Goal: Task Accomplishment & Management: Manage account settings

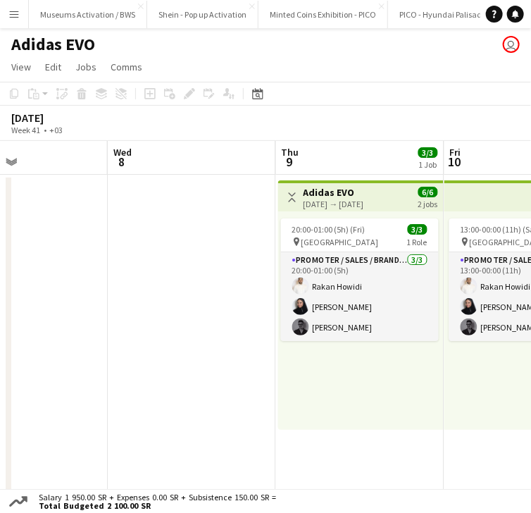
scroll to position [0, 399]
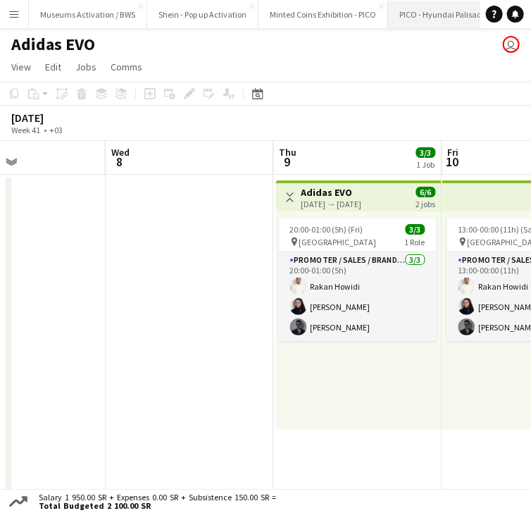
click at [411, 8] on button "PICO - Hyundai Palisade 2025 Close" at bounding box center [452, 14] width 128 height 27
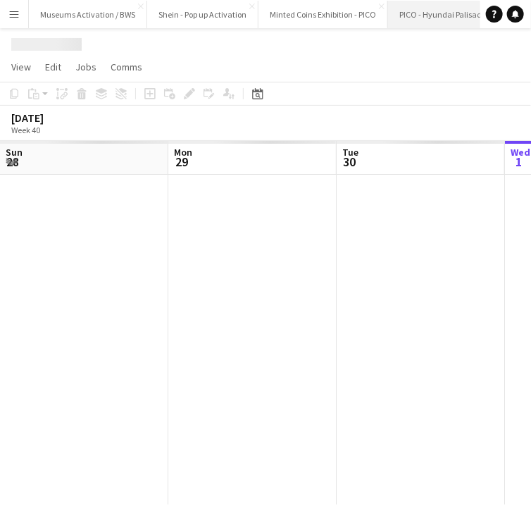
scroll to position [0, 337]
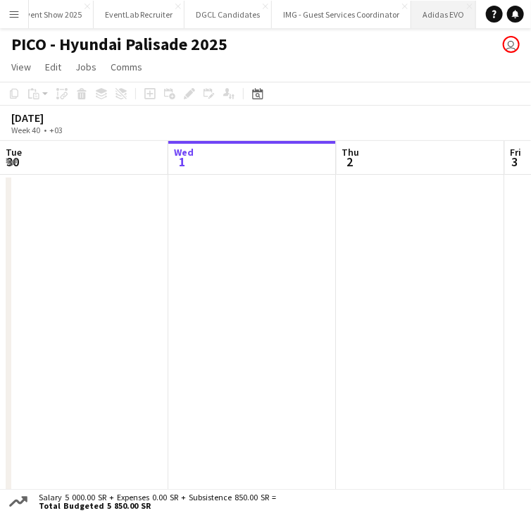
click at [416, 13] on button "Adidas EVO Close" at bounding box center [443, 14] width 65 height 27
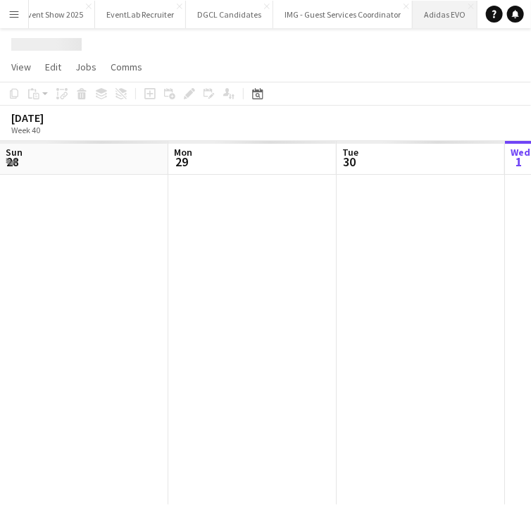
scroll to position [0, 337]
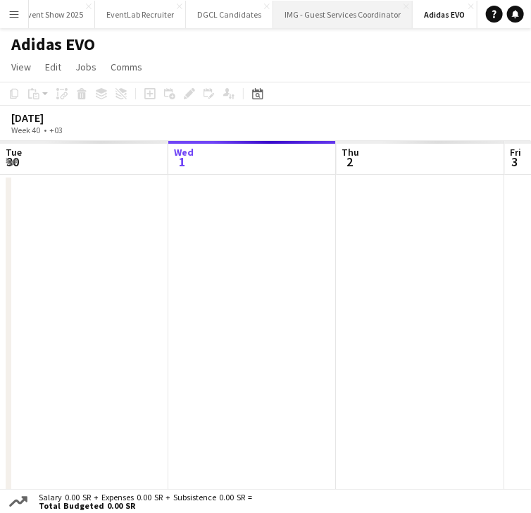
click at [337, 18] on button "IMG - Guest Services Coordinator Close" at bounding box center [342, 14] width 139 height 27
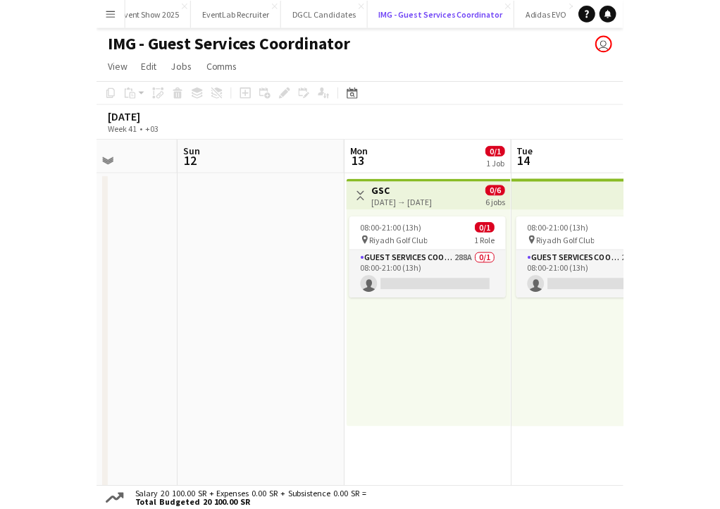
scroll to position [0, 392]
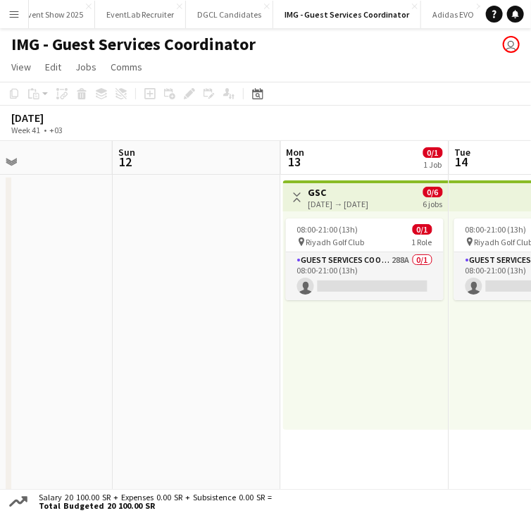
click at [337, 195] on h3 "GSC" at bounding box center [339, 192] width 61 height 13
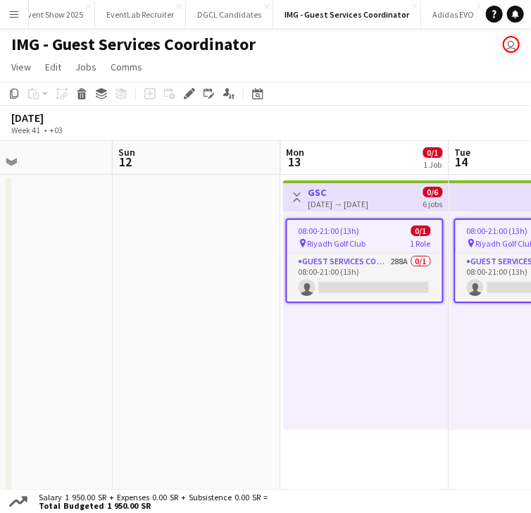
click at [149, 297] on app-date-cell at bounding box center [197, 340] width 168 height 330
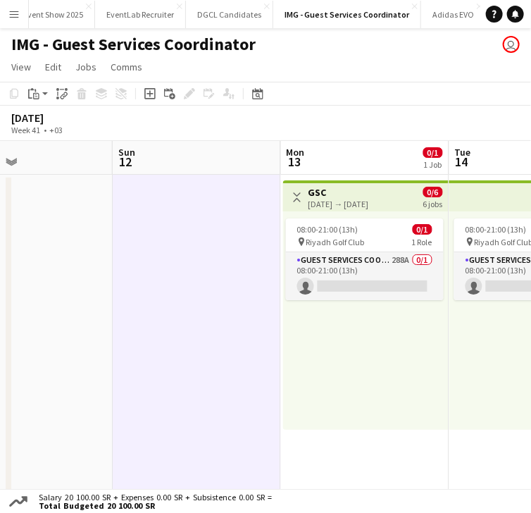
click at [332, 194] on h3 "GSC" at bounding box center [339, 192] width 61 height 13
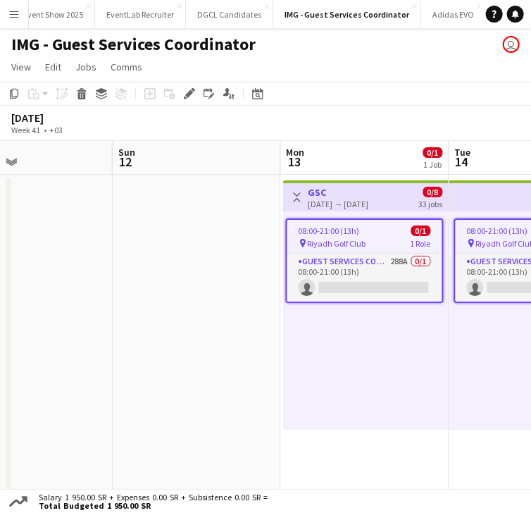
click at [208, 237] on app-date-cell at bounding box center [197, 340] width 168 height 330
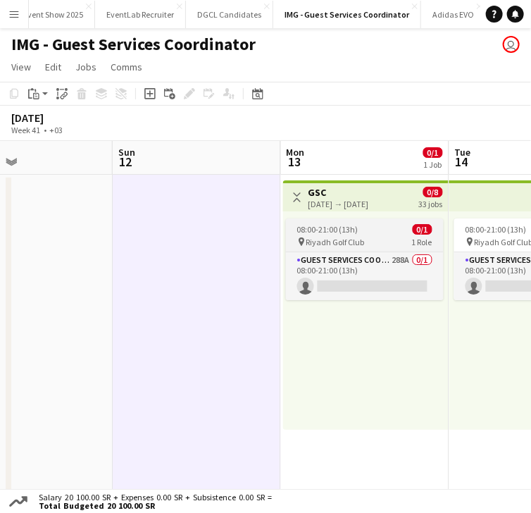
click at [338, 228] on span "08:00-21:00 (13h)" at bounding box center [327, 229] width 61 height 11
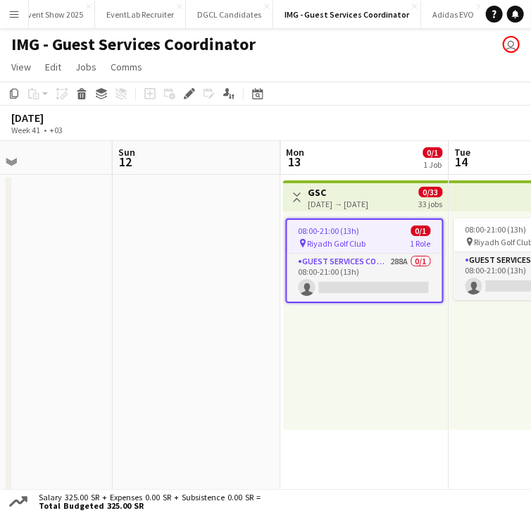
click at [78, 297] on app-date-cell at bounding box center [28, 340] width 168 height 330
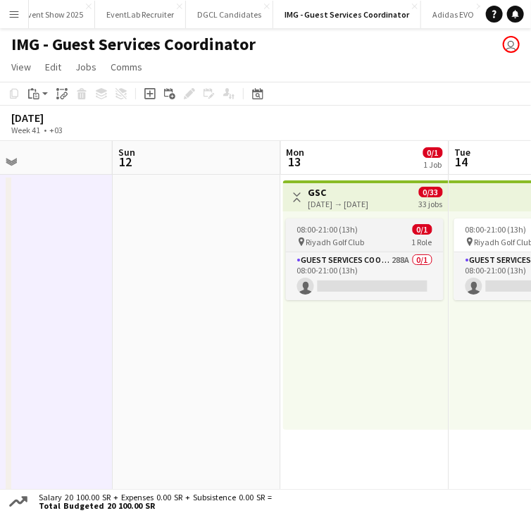
click at [300, 225] on span "08:00-21:00 (13h)" at bounding box center [327, 229] width 61 height 11
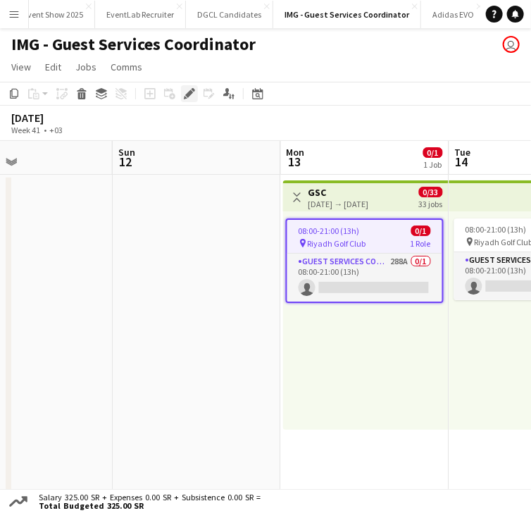
click at [187, 99] on icon "Edit" at bounding box center [189, 93] width 11 height 11
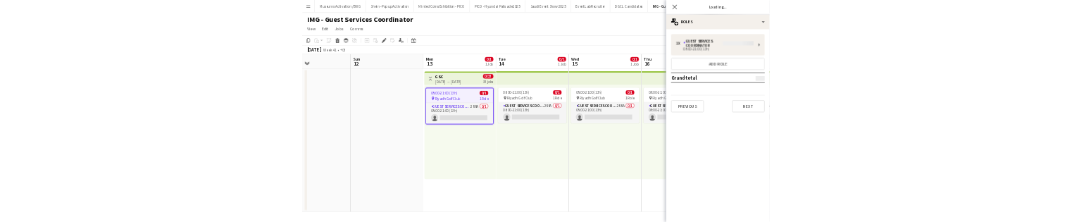
scroll to position [0, 0]
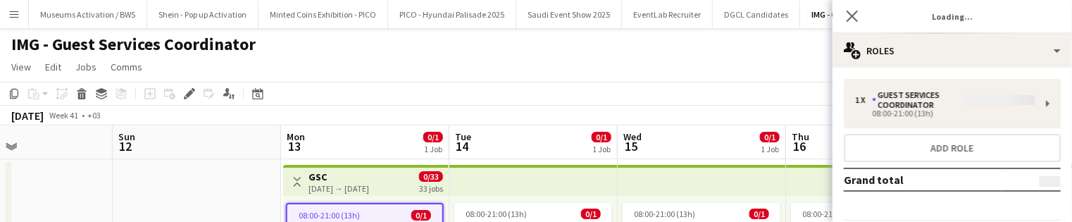
click at [530, 102] on div "1 x Guest Services Coordinator 08:00-21:00 (13h) Add role Grand total Previous …" at bounding box center [952, 169] width 239 height 181
click at [530, 101] on div "1 x Guest Services Coordinator 08:00-21:00 (13h) Add role Grand total Previous …" at bounding box center [952, 169] width 239 height 181
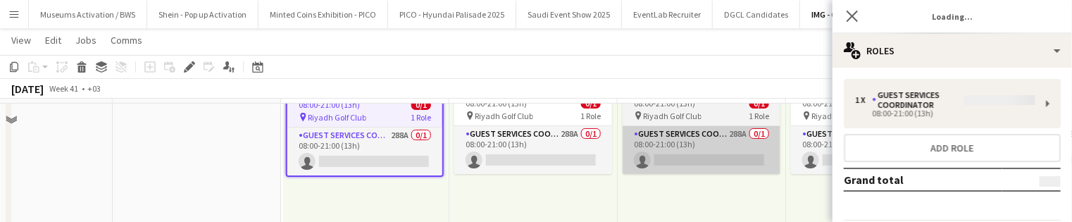
scroll to position [113, 0]
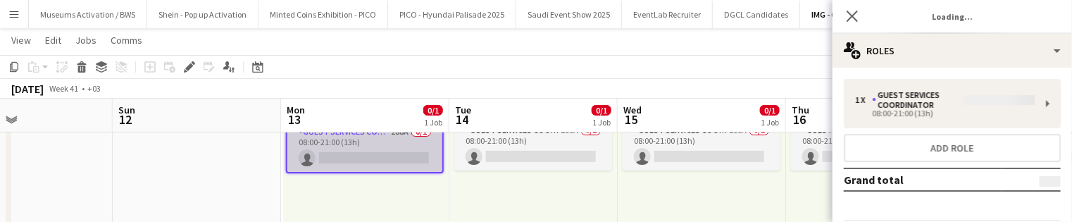
click at [296, 151] on app-card-role "Guest Services Coordinator 288A 0/1 08:00-21:00 (13h) single-neutral-actions" at bounding box center [364, 148] width 155 height 48
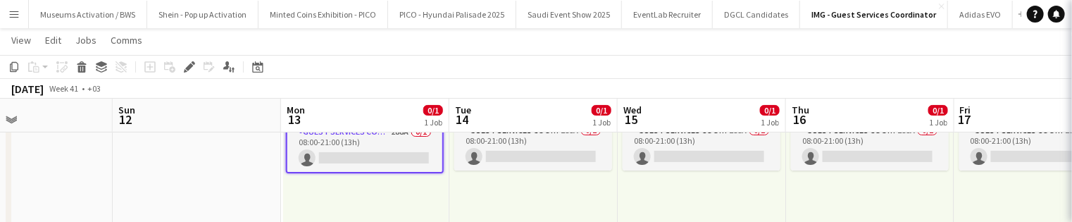
click at [218, 151] on app-date-cell at bounding box center [197, 175] width 168 height 261
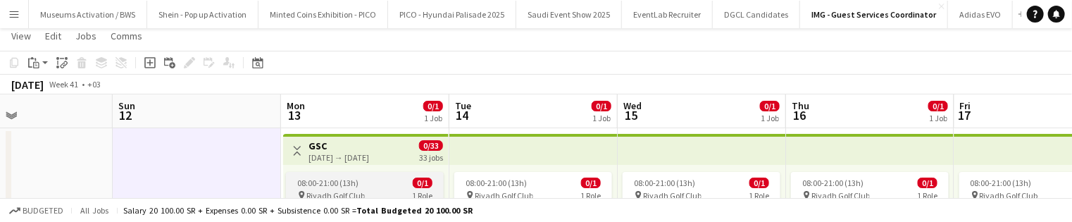
scroll to position [56, 0]
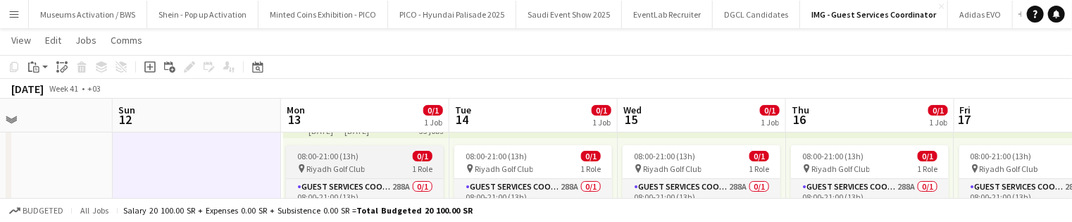
click at [330, 157] on span "08:00-21:00 (13h)" at bounding box center [327, 156] width 61 height 11
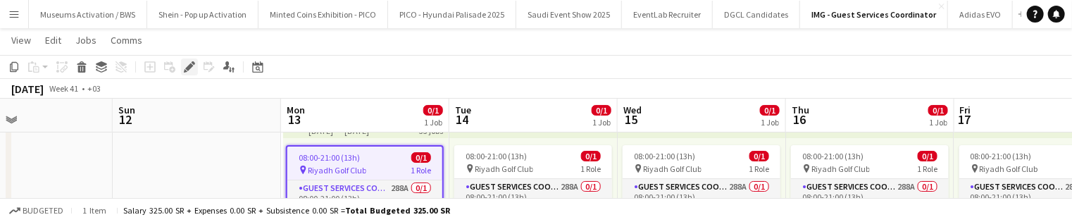
click at [189, 73] on div "Edit" at bounding box center [189, 66] width 17 height 17
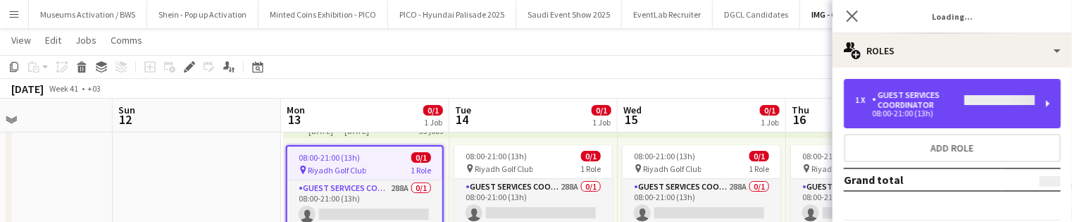
click at [530, 106] on div "Guest Services Coordinator" at bounding box center [918, 100] width 92 height 20
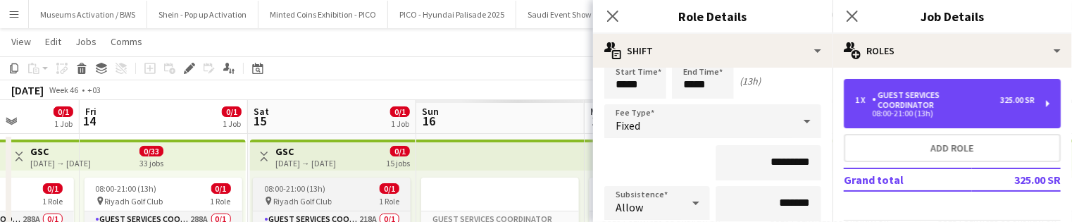
scroll to position [25, 0]
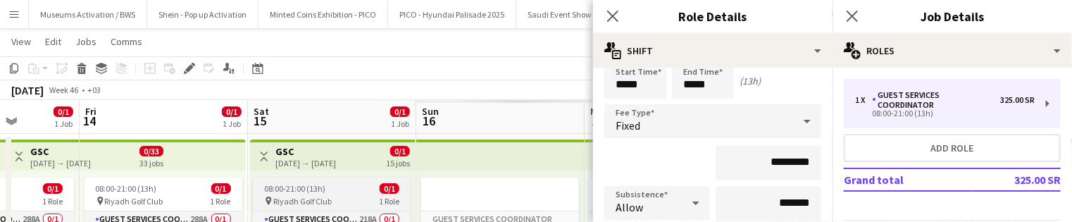
click at [307, 183] on span "08:00-21:00 (13h)" at bounding box center [294, 188] width 61 height 11
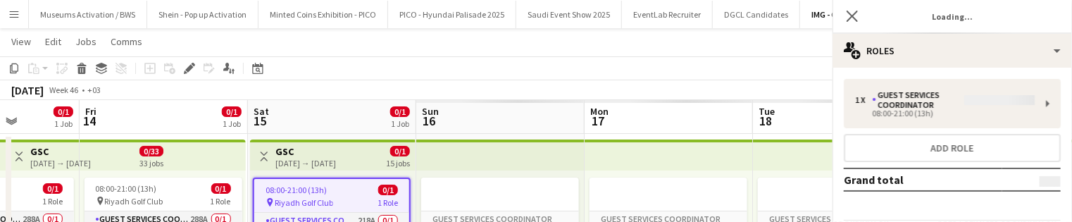
click at [530, 102] on div "1 x Guest Services Coordinator 08:00-21:00 (13h) Add role Grand total Previous …" at bounding box center [952, 169] width 239 height 181
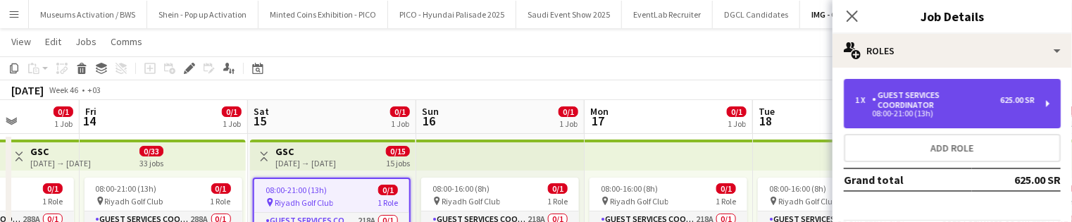
click at [530, 106] on div "1 x Guest Services Coordinator 625.00 SR" at bounding box center [945, 100] width 180 height 20
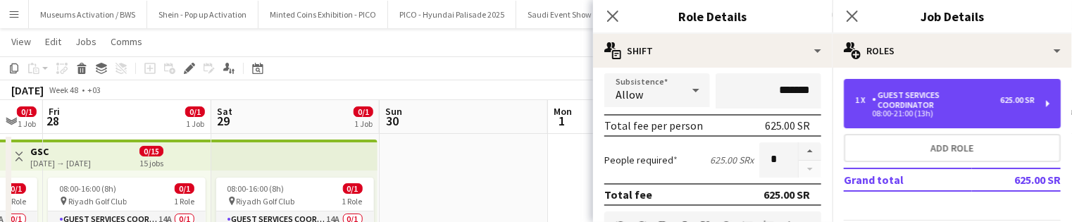
scroll to position [0, 463]
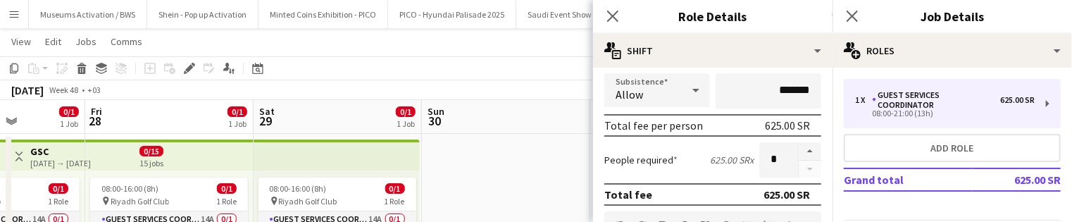
drag, startPoint x: 435, startPoint y: 163, endPoint x: 479, endPoint y: 163, distance: 43.7
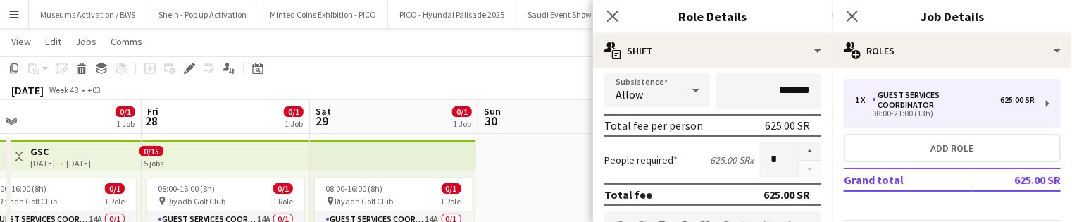
drag, startPoint x: 459, startPoint y: 173, endPoint x: 516, endPoint y: 167, distance: 56.6
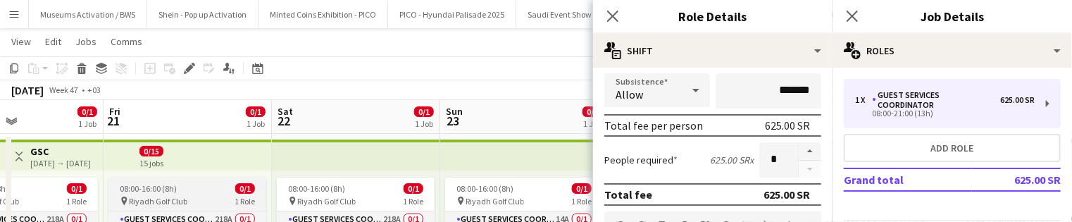
scroll to position [0, 401]
click at [191, 186] on div "08:00-16:00 (8h) 0/1" at bounding box center [187, 188] width 158 height 11
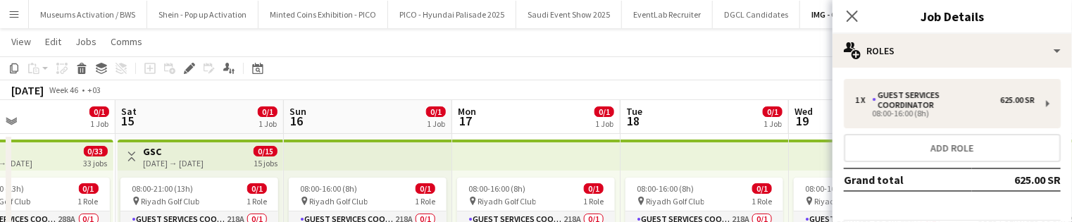
scroll to position [0, 387]
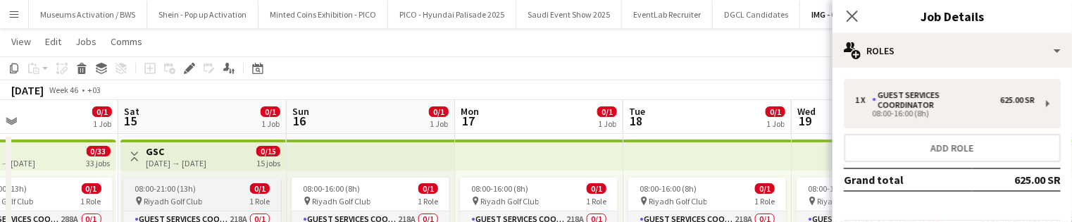
click at [192, 192] on span "08:00-21:00 (13h)" at bounding box center [165, 188] width 61 height 11
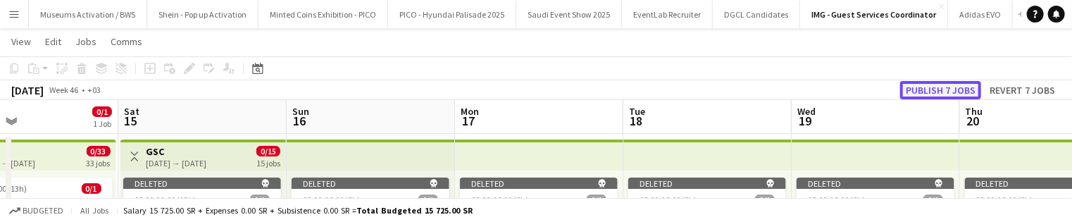
click at [530, 84] on button "Publish 7 jobs" at bounding box center [940, 90] width 81 height 18
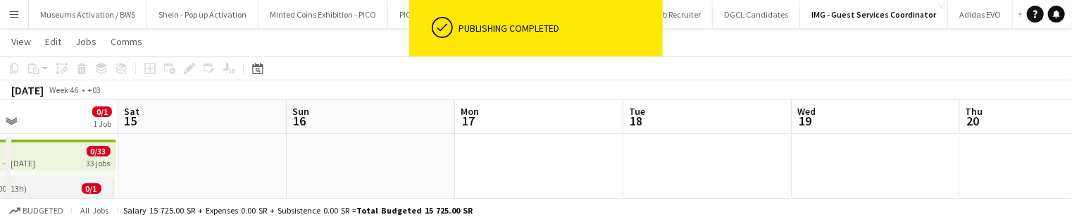
click at [58, 186] on div "08:00-21:00 (13h) 0/1" at bounding box center [34, 188] width 158 height 11
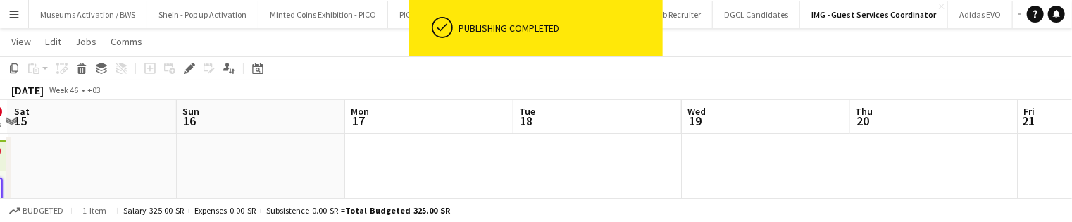
drag, startPoint x: 457, startPoint y: 170, endPoint x: 219, endPoint y: 163, distance: 238.2
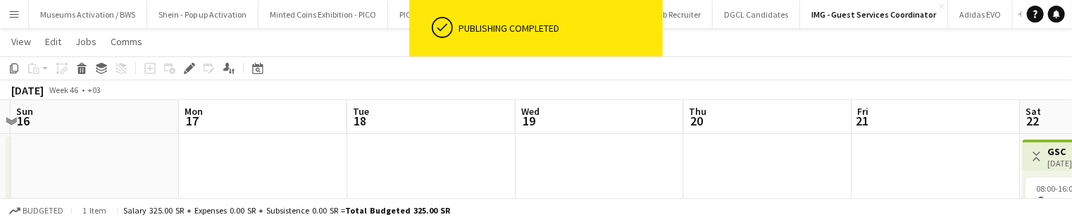
drag, startPoint x: 449, startPoint y: 163, endPoint x: 135, endPoint y: 173, distance: 313.6
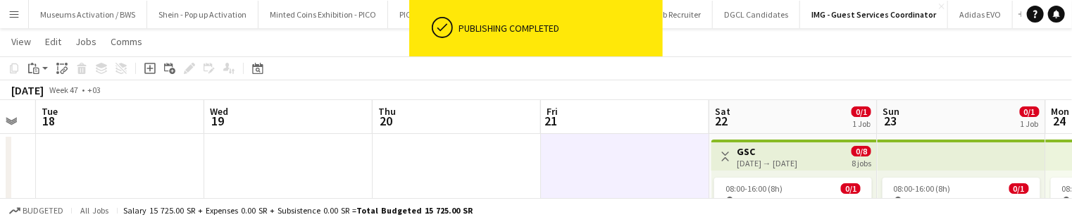
scroll to position [0, 472]
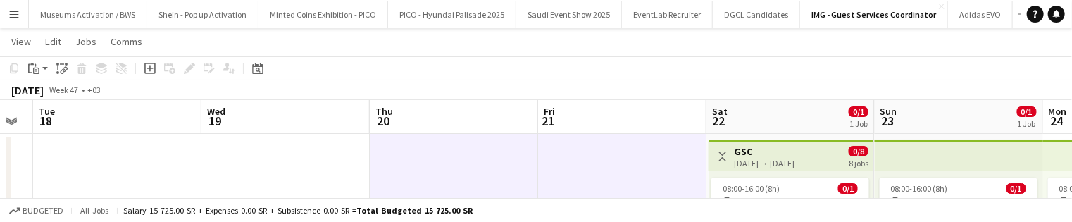
drag, startPoint x: 312, startPoint y: 163, endPoint x: 621, endPoint y: 138, distance: 310.3
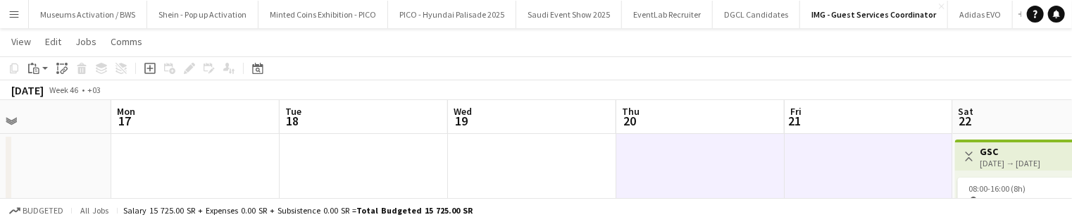
drag, startPoint x: 380, startPoint y: 172, endPoint x: 496, endPoint y: 169, distance: 115.6
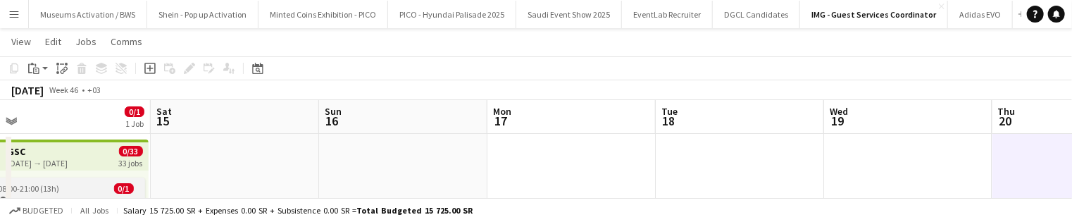
click at [118, 185] on span "0/1" at bounding box center [124, 188] width 20 height 11
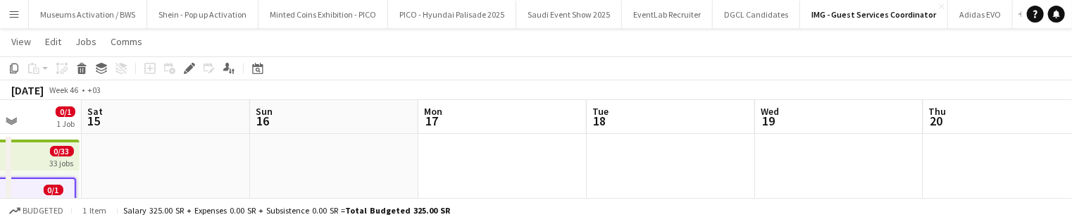
drag, startPoint x: 600, startPoint y: 161, endPoint x: 332, endPoint y: 194, distance: 269.7
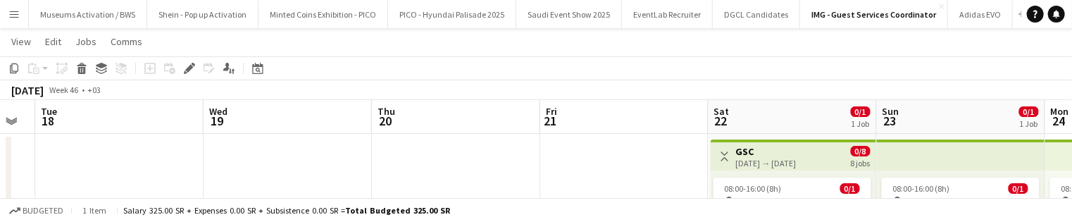
drag, startPoint x: 420, startPoint y: 180, endPoint x: 345, endPoint y: 187, distance: 75.0
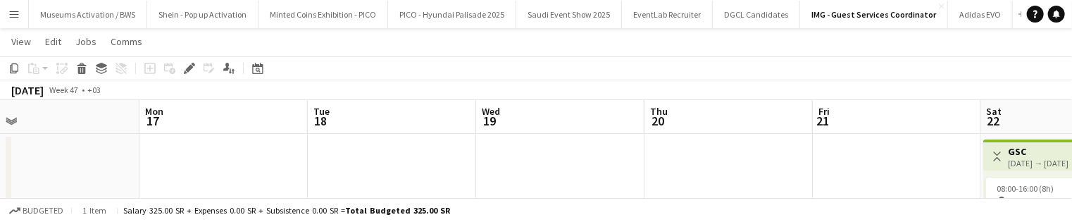
drag, startPoint x: 430, startPoint y: 169, endPoint x: 445, endPoint y: 180, distance: 18.8
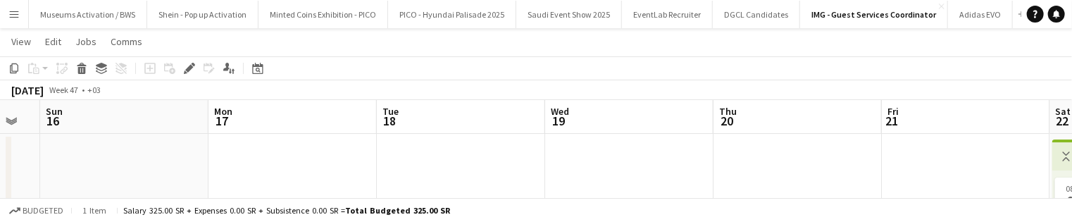
drag, startPoint x: 285, startPoint y: 193, endPoint x: 477, endPoint y: 178, distance: 192.9
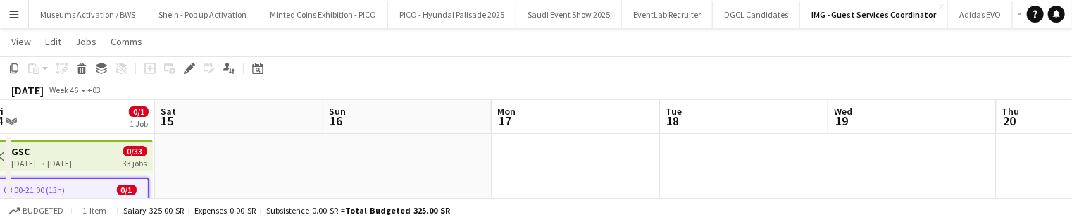
drag, startPoint x: 363, startPoint y: 178, endPoint x: 408, endPoint y: 173, distance: 45.3
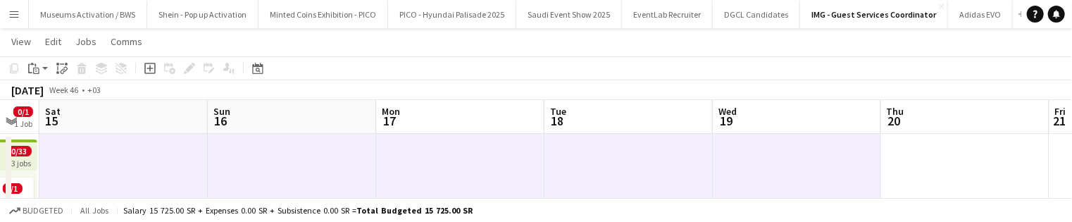
drag, startPoint x: 778, startPoint y: 170, endPoint x: 535, endPoint y: 171, distance: 242.3
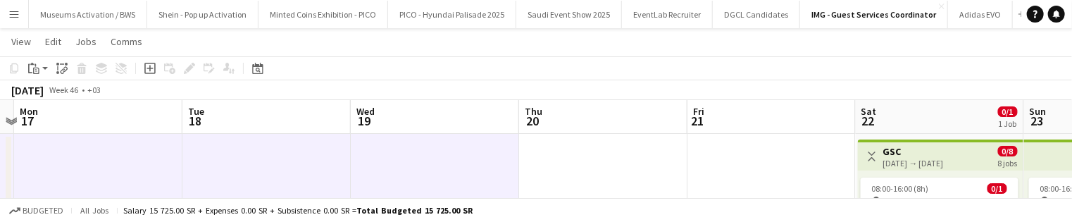
drag, startPoint x: 744, startPoint y: 161, endPoint x: 594, endPoint y: 170, distance: 149.6
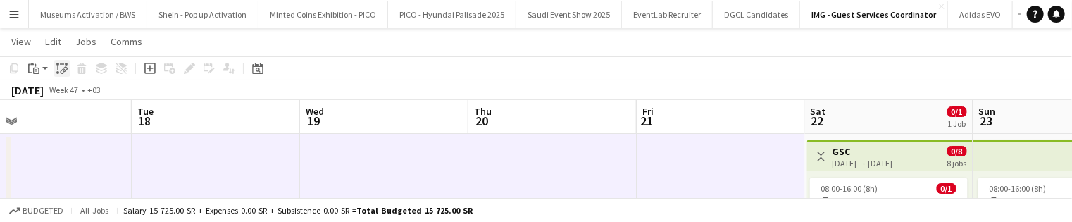
click at [62, 70] on icon at bounding box center [63, 72] width 5 height 6
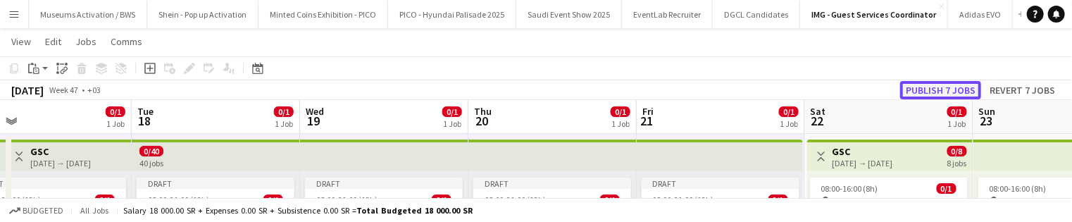
click at [530, 94] on button "Publish 7 jobs" at bounding box center [940, 90] width 81 height 18
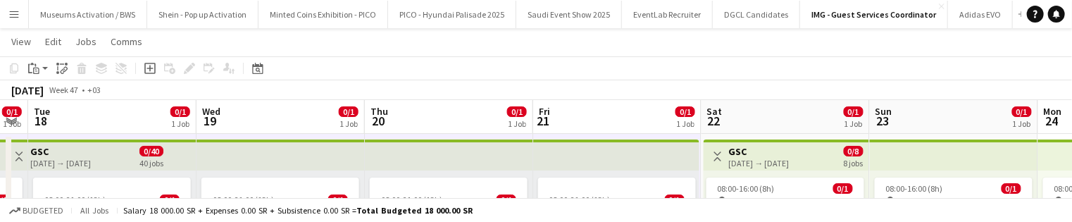
drag, startPoint x: 871, startPoint y: 158, endPoint x: 762, endPoint y: 166, distance: 108.7
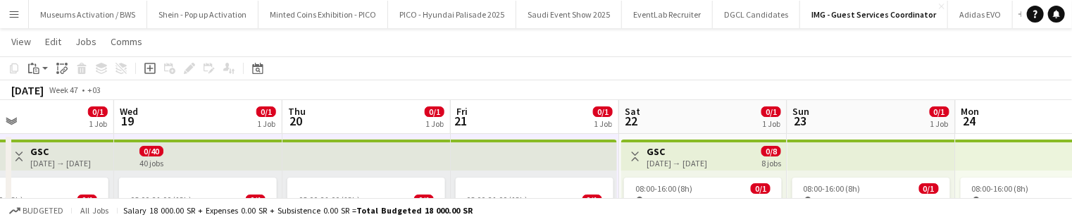
drag, startPoint x: 799, startPoint y: 156, endPoint x: 710, endPoint y: 158, distance: 88.8
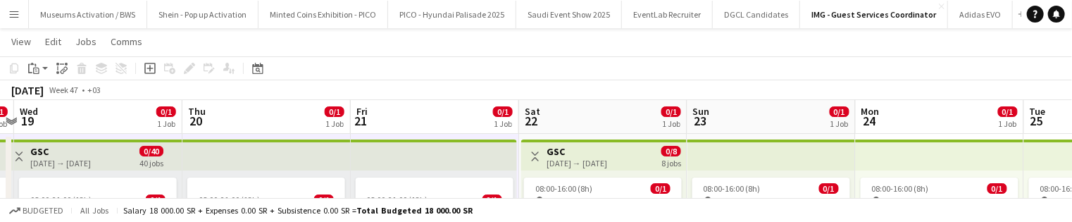
drag, startPoint x: 737, startPoint y: 160, endPoint x: 685, endPoint y: 155, distance: 53.1
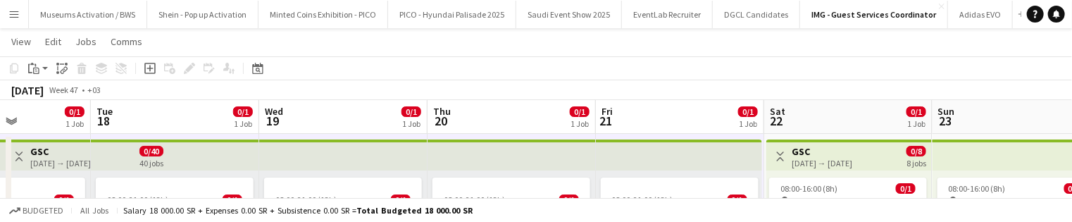
drag, startPoint x: 598, startPoint y: 152, endPoint x: 575, endPoint y: 153, distance: 23.3
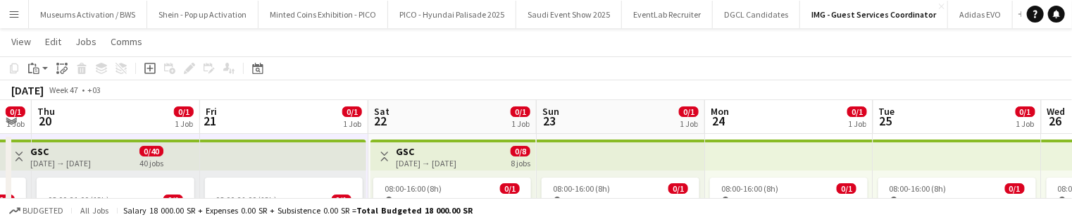
drag, startPoint x: 665, startPoint y: 151, endPoint x: 545, endPoint y: 157, distance: 119.9
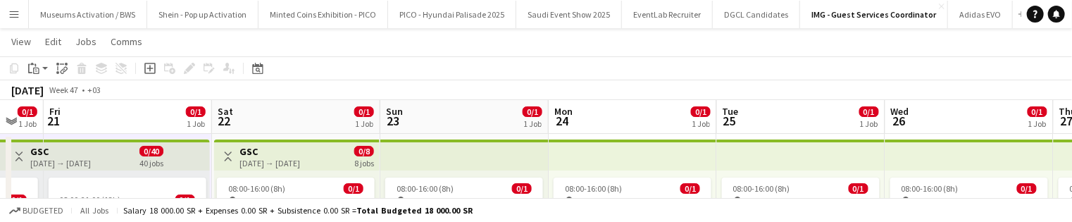
drag, startPoint x: 600, startPoint y: 153, endPoint x: 516, endPoint y: 150, distance: 84.6
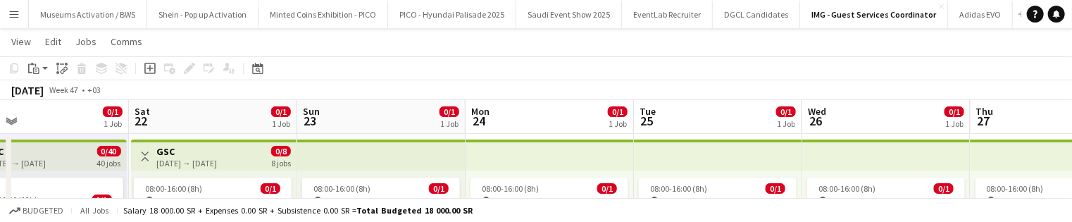
drag, startPoint x: 545, startPoint y: 152, endPoint x: 476, endPoint y: 156, distance: 69.1
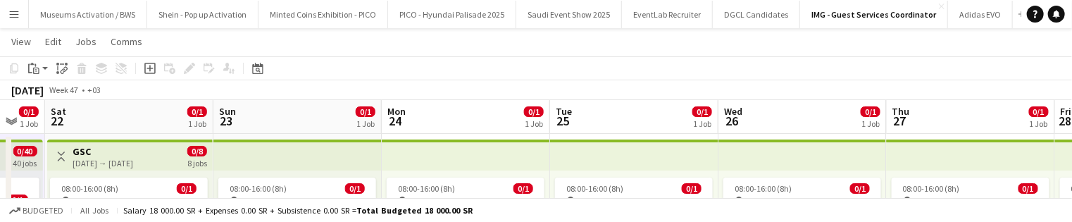
drag, startPoint x: 538, startPoint y: 155, endPoint x: 454, endPoint y: 151, distance: 83.9
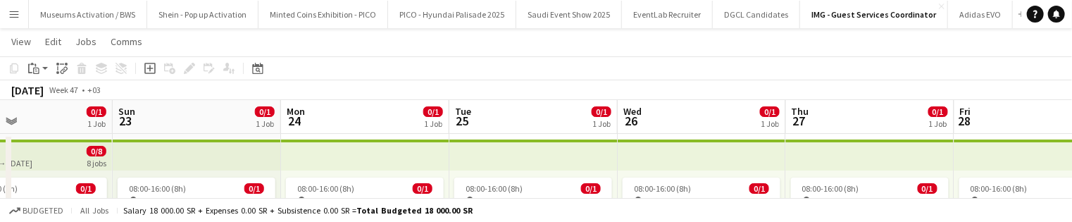
drag, startPoint x: 566, startPoint y: 152, endPoint x: 424, endPoint y: 158, distance: 142.4
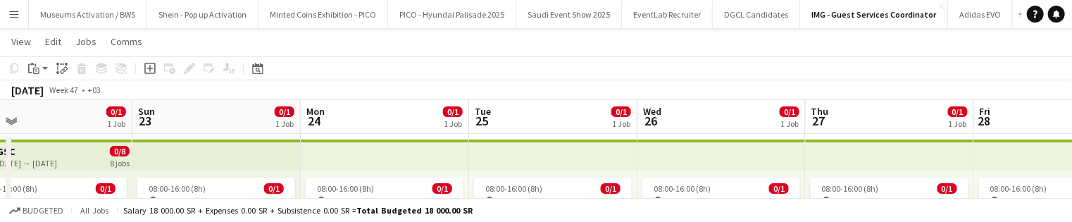
drag, startPoint x: 561, startPoint y: 151, endPoint x: 434, endPoint y: 166, distance: 127.7
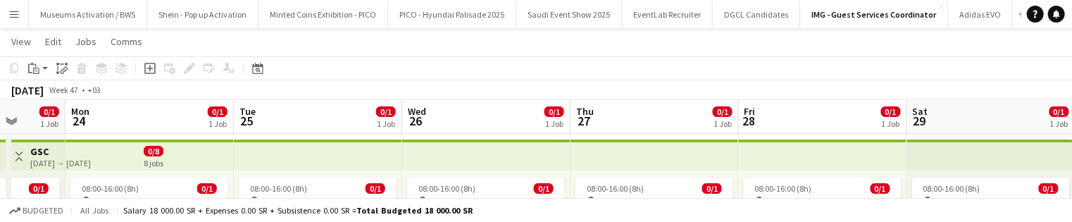
drag, startPoint x: 539, startPoint y: 163, endPoint x: 423, endPoint y: 168, distance: 115.6
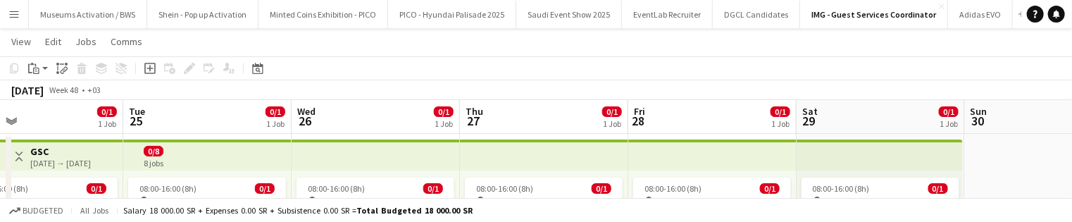
click at [530, 44] on app-page-menu "View Day view expanded Day view collapsed Month view Date picker Jump to [DATE]…" at bounding box center [536, 43] width 1072 height 27
click at [530, 47] on app-page-menu "View Day view expanded Day view collapsed Month view Date picker Jump to [DATE]…" at bounding box center [536, 43] width 1072 height 27
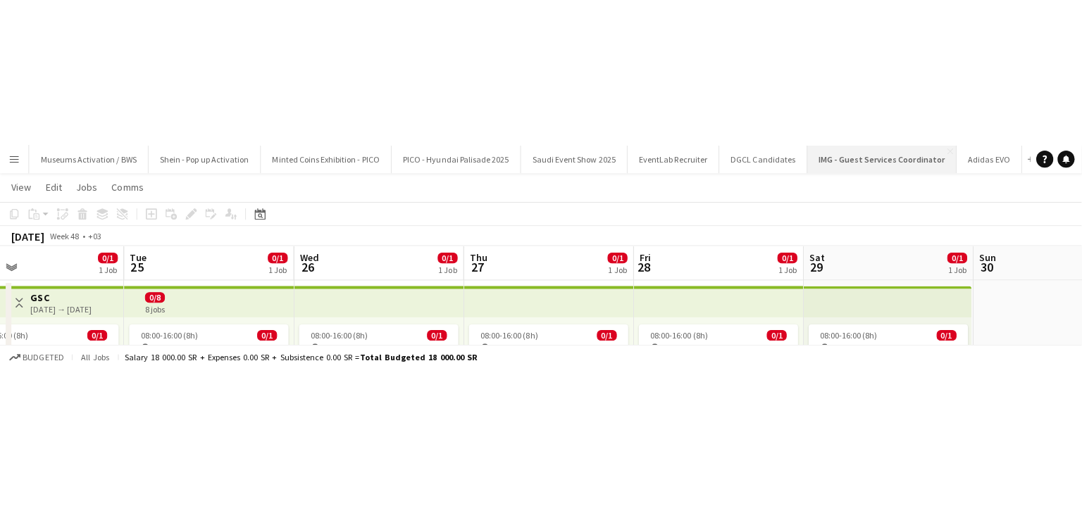
scroll to position [0, 0]
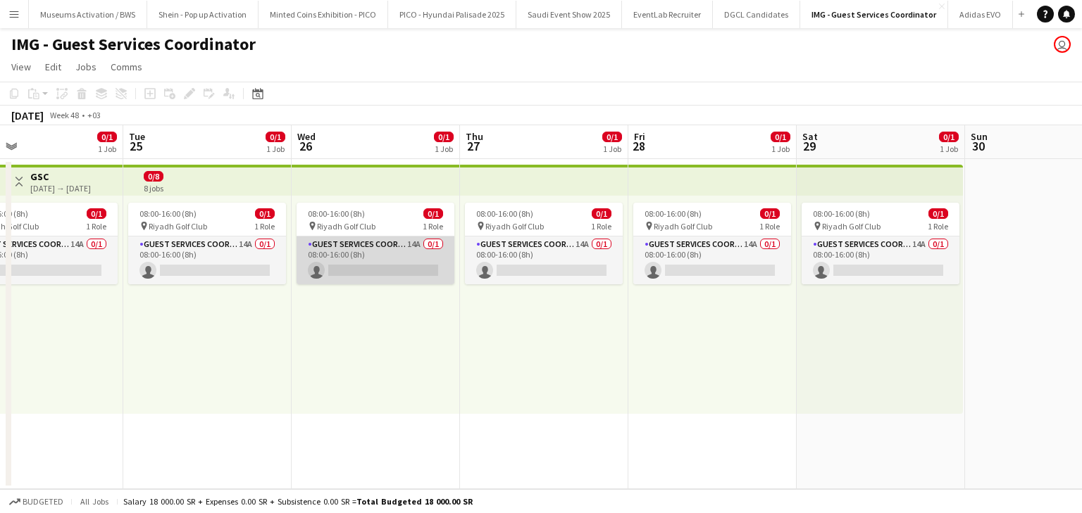
click at [386, 259] on app-card-role "Guest Services Coordinator 14A 0/1 08:00-16:00 (8h) single-neutral-actions" at bounding box center [376, 261] width 158 height 48
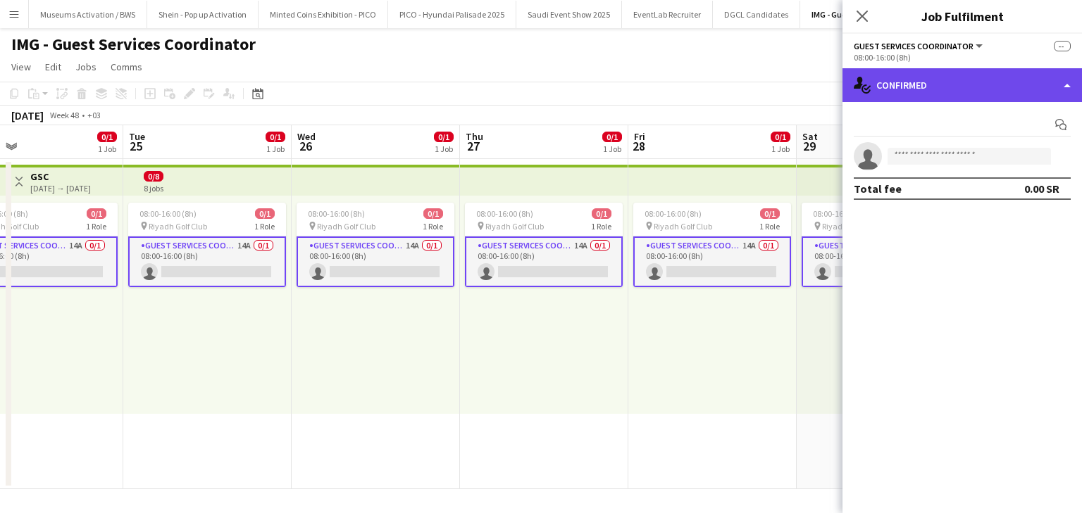
click at [530, 92] on div "single-neutral-actions-check-2 Confirmed" at bounding box center [961, 85] width 239 height 34
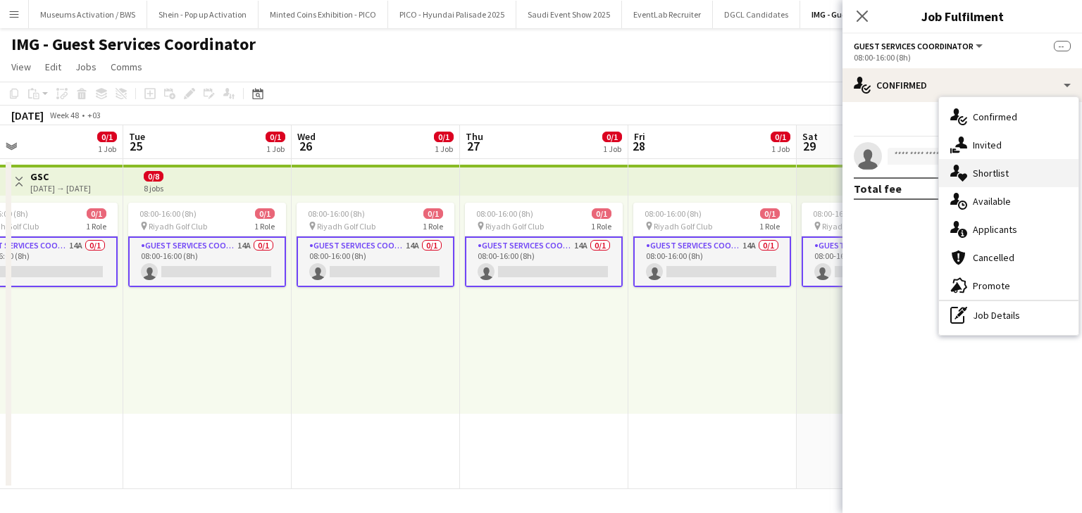
click at [530, 184] on div "single-neutral-actions-heart Shortlist" at bounding box center [1008, 173] width 139 height 28
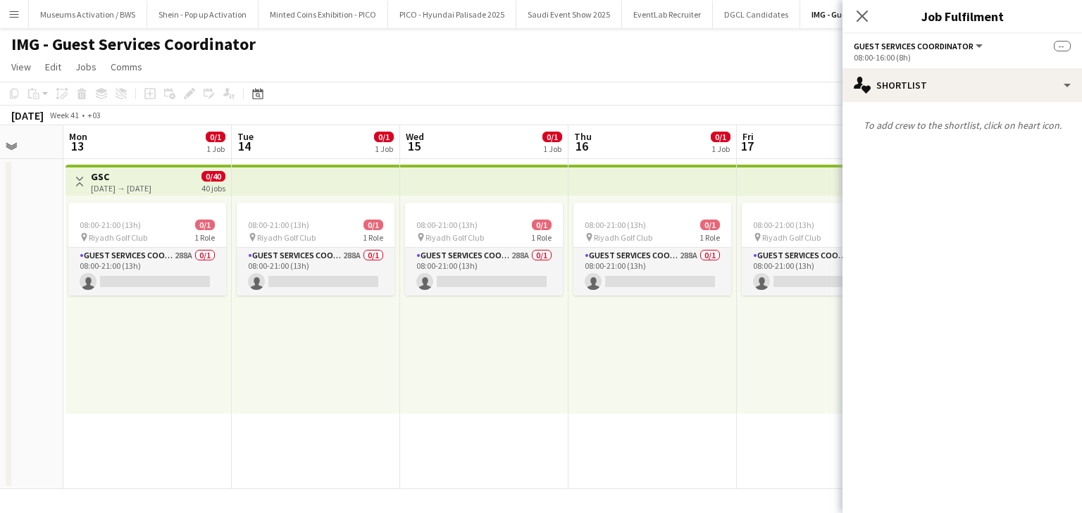
scroll to position [0, 613]
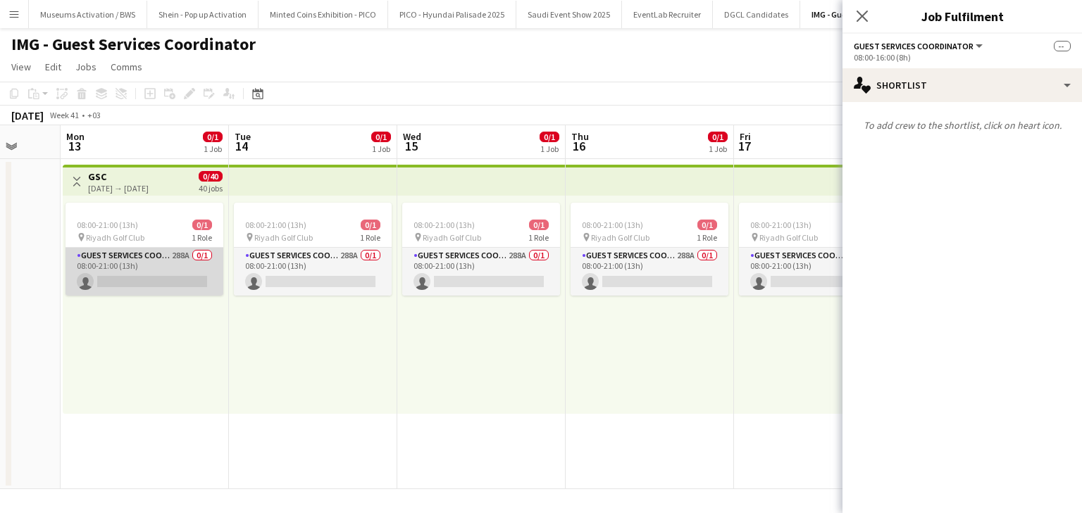
click at [203, 256] on app-card-role "Guest Services Coordinator 288A 0/1 08:00-21:00 (13h) single-neutral-actions" at bounding box center [145, 272] width 158 height 48
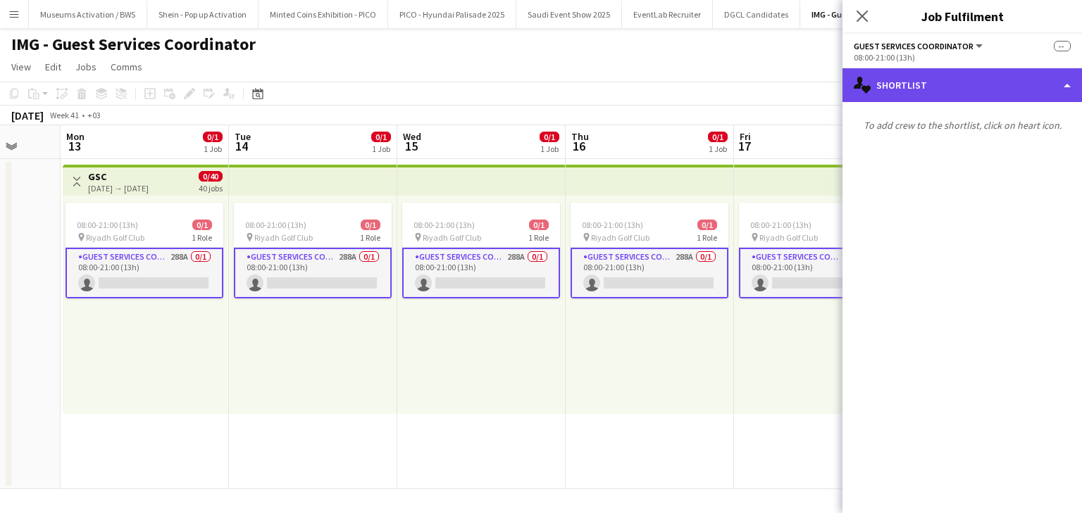
click at [530, 77] on div "single-neutral-actions-heart Shortlist" at bounding box center [961, 85] width 239 height 34
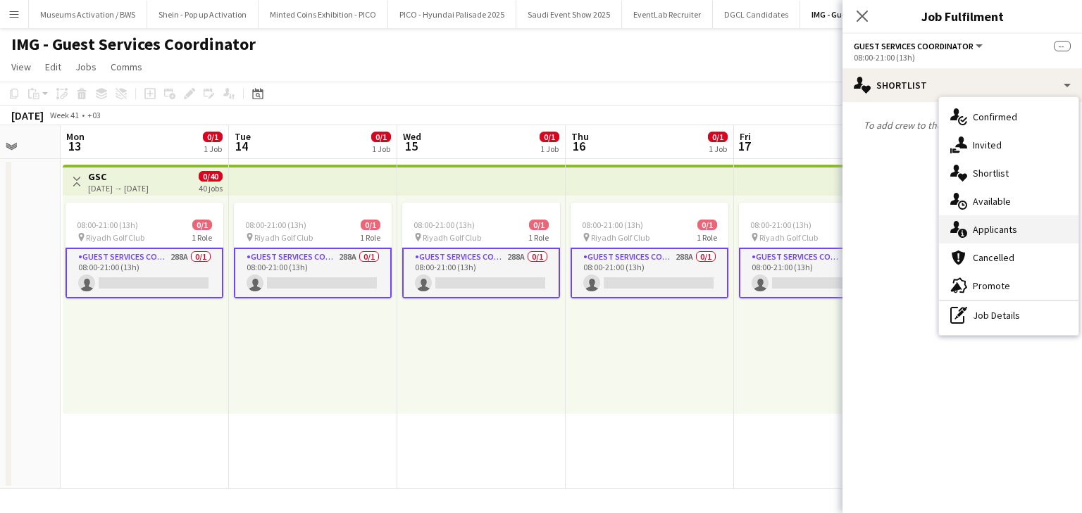
click at [530, 226] on icon "single-neutral-actions-information" at bounding box center [958, 229] width 17 height 17
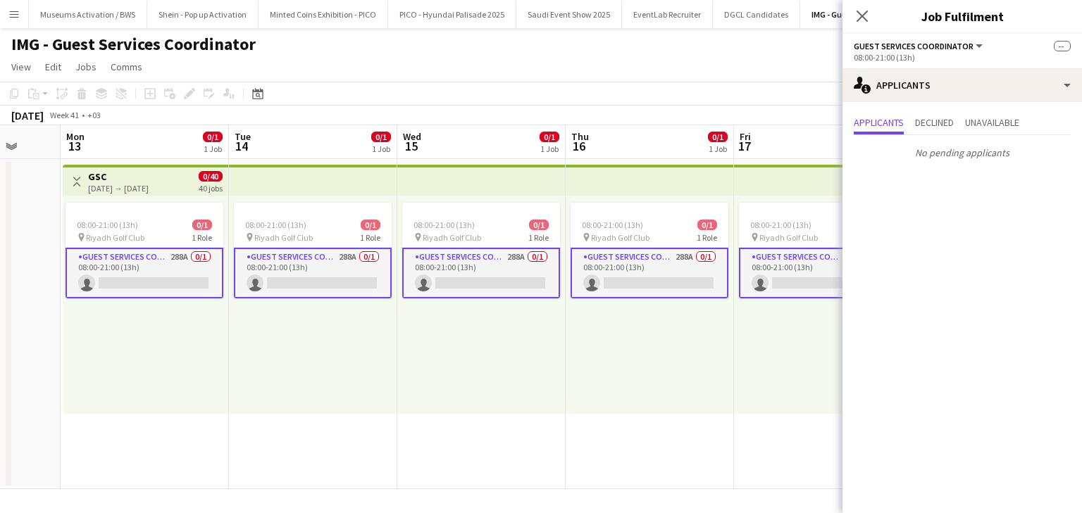
click at [183, 279] on app-card-role "Guest Services Coordinator 288A 0/1 08:00-21:00 (13h) single-neutral-actions" at bounding box center [145, 273] width 158 height 51
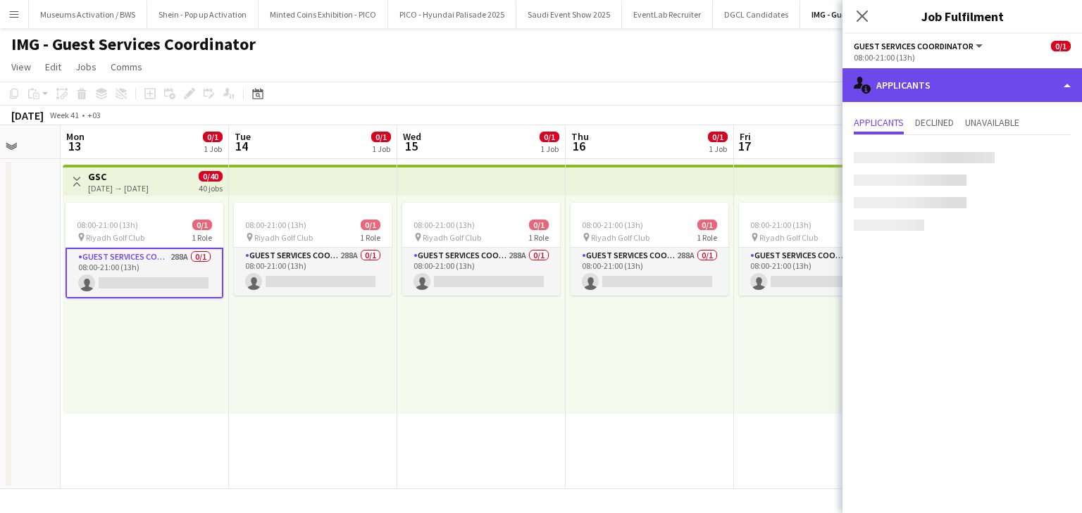
click at [530, 77] on div "single-neutral-actions-information Applicants" at bounding box center [961, 85] width 239 height 34
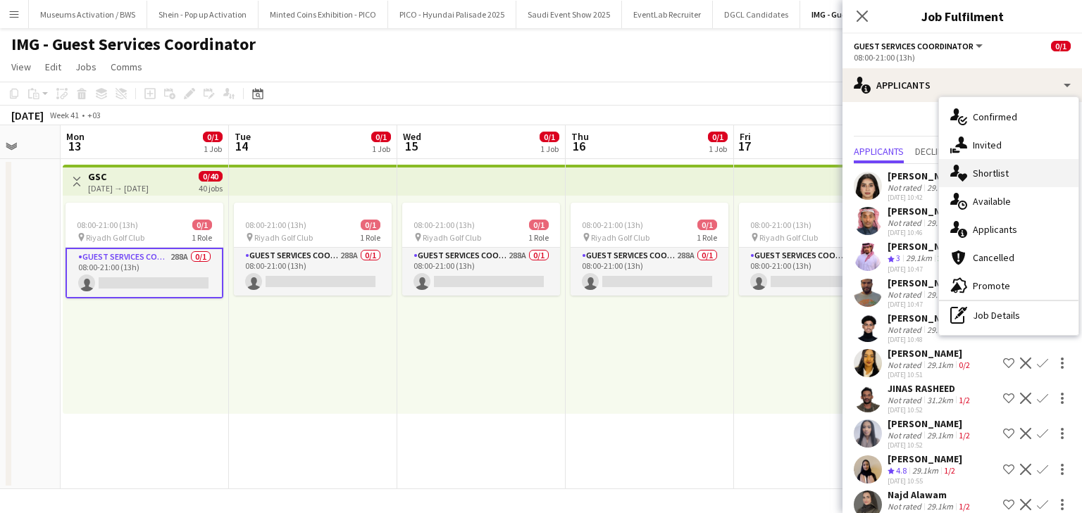
click at [530, 183] on div "single-neutral-actions-heart Shortlist" at bounding box center [1008, 173] width 139 height 28
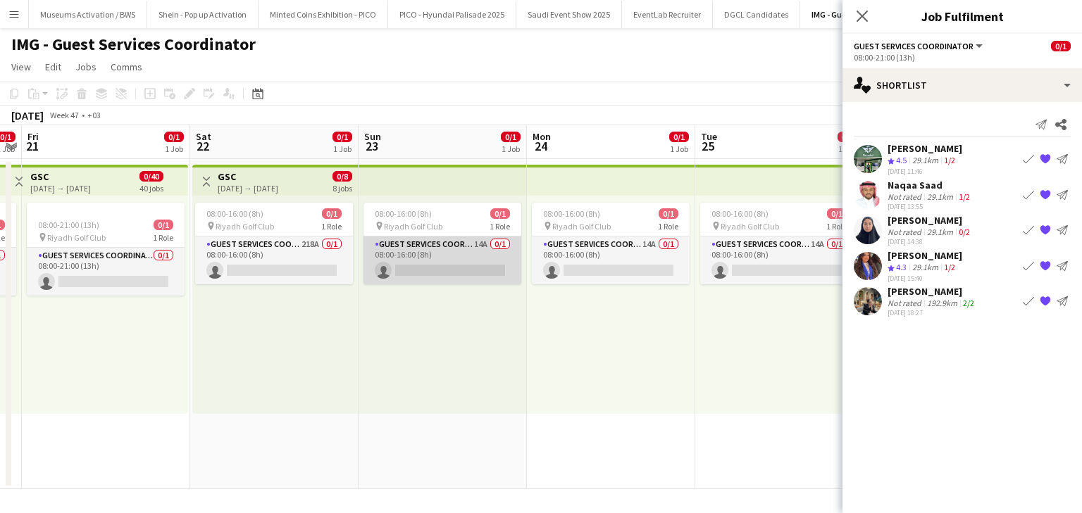
scroll to position [0, 482]
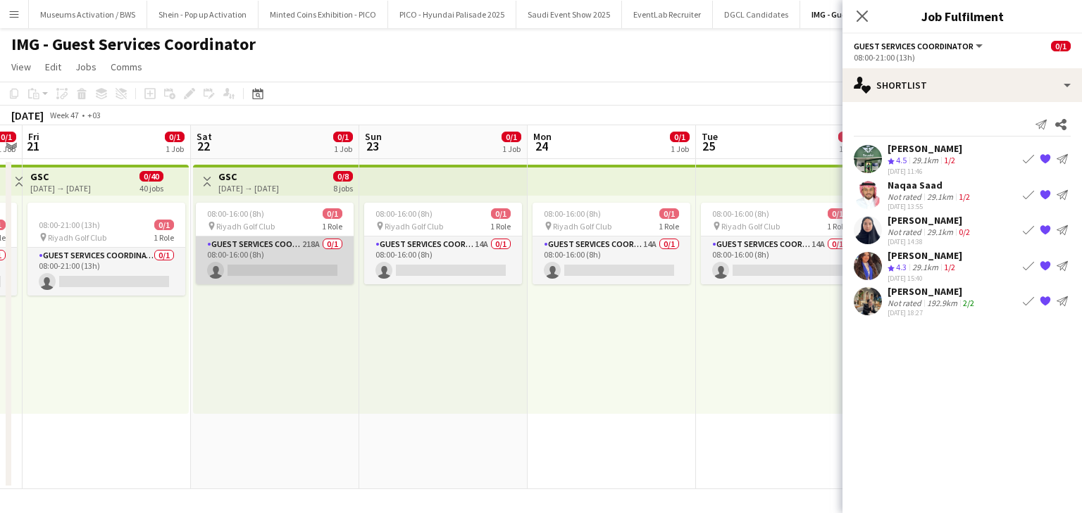
click at [285, 258] on app-card-role "Guest Services Coordinator 218A 0/1 08:00-16:00 (8h) single-neutral-actions" at bounding box center [275, 261] width 158 height 48
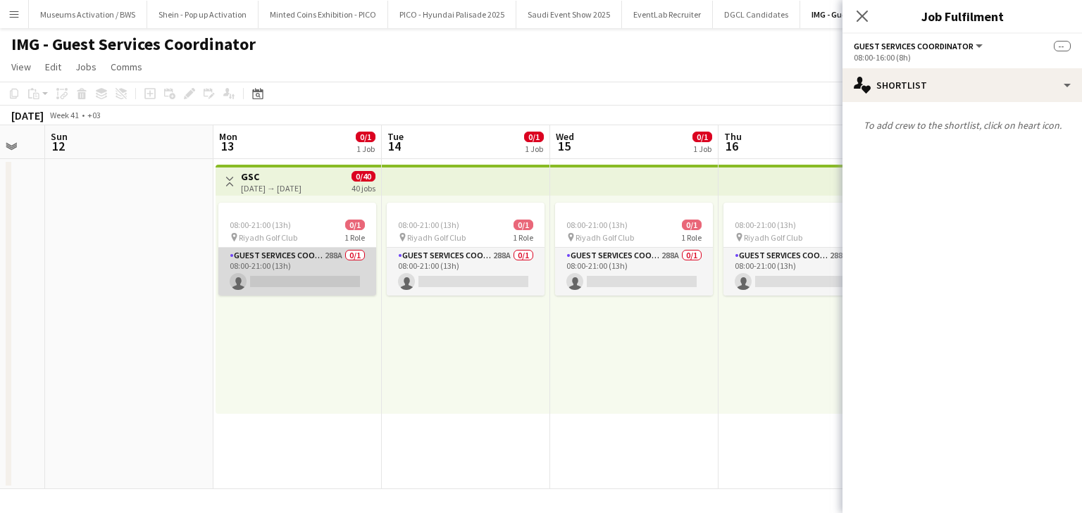
scroll to position [0, 628]
click at [285, 268] on app-card-role "Guest Services Coordinator 288A 0/1 08:00-21:00 (13h) single-neutral-actions" at bounding box center [298, 272] width 158 height 48
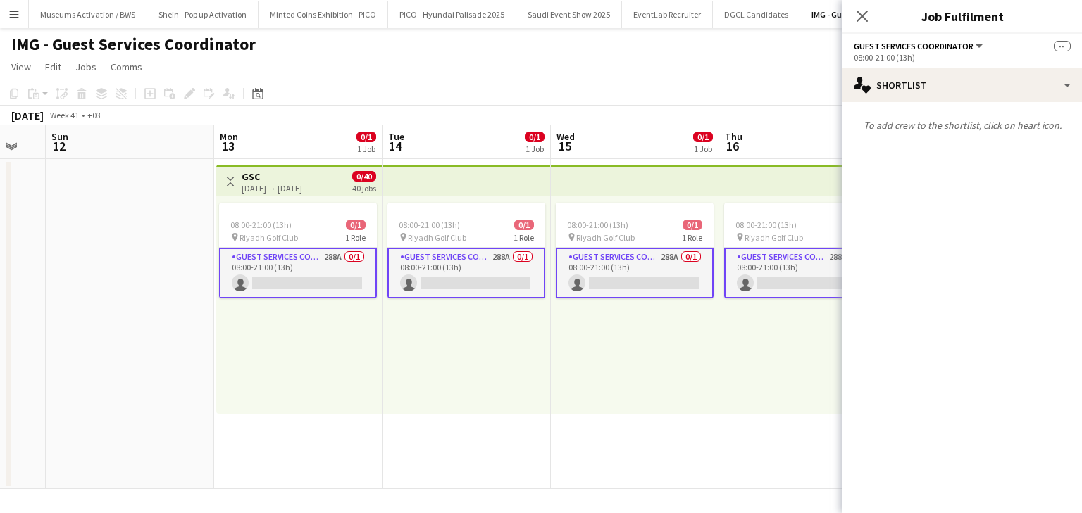
click at [326, 284] on app-card-role "Guest Services Coordinator 288A 0/1 08:00-21:00 (13h) single-neutral-actions" at bounding box center [298, 273] width 158 height 51
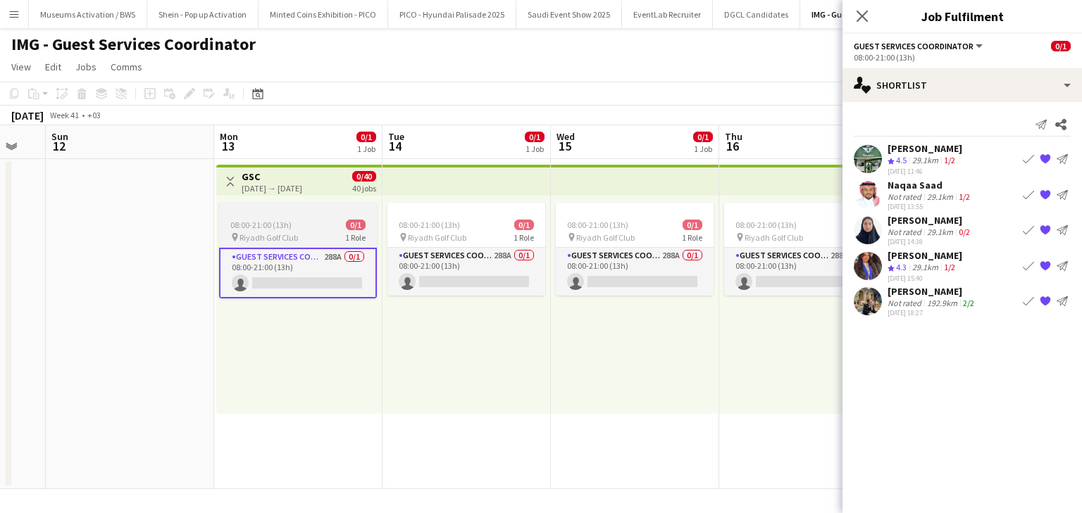
click at [329, 287] on app-card-role "Guest Services Coordinator 288A 0/1 08:00-21:00 (13h) single-neutral-actions" at bounding box center [298, 273] width 158 height 51
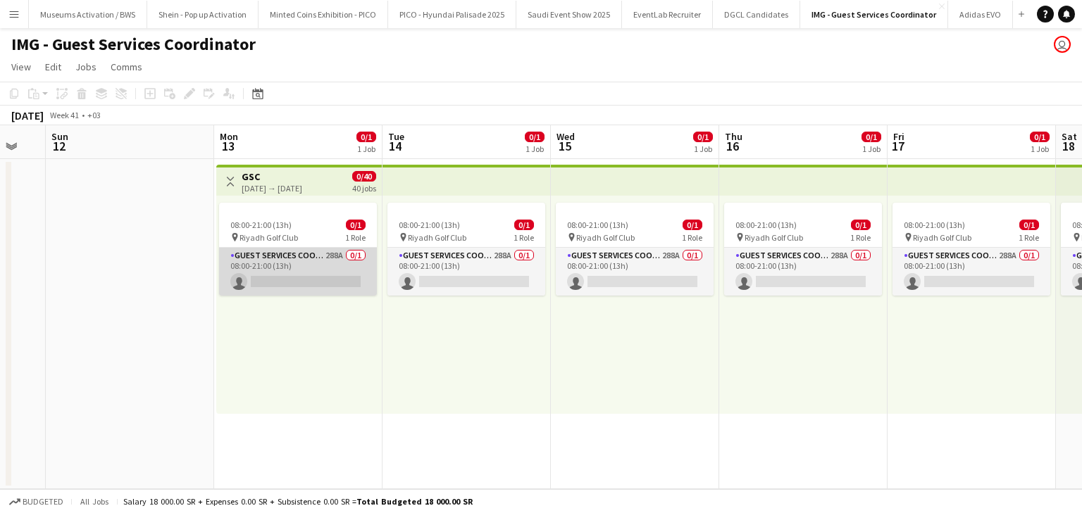
click at [312, 266] on app-card-role "Guest Services Coordinator 288A 0/1 08:00-21:00 (13h) single-neutral-actions" at bounding box center [298, 272] width 158 height 48
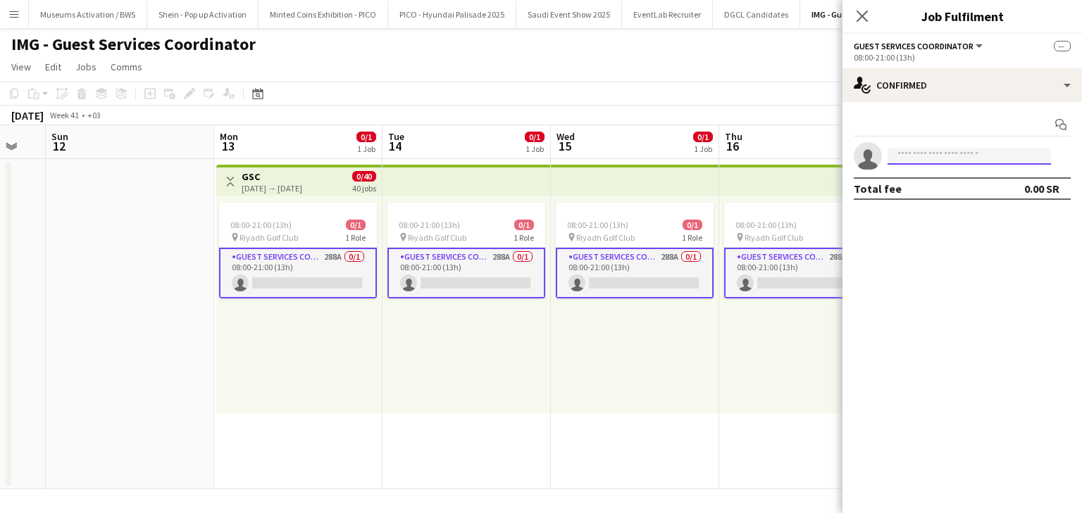
click at [530, 151] on input at bounding box center [969, 156] width 163 height 17
click at [530, 157] on input "**********" at bounding box center [969, 156] width 163 height 17
type input "**********"
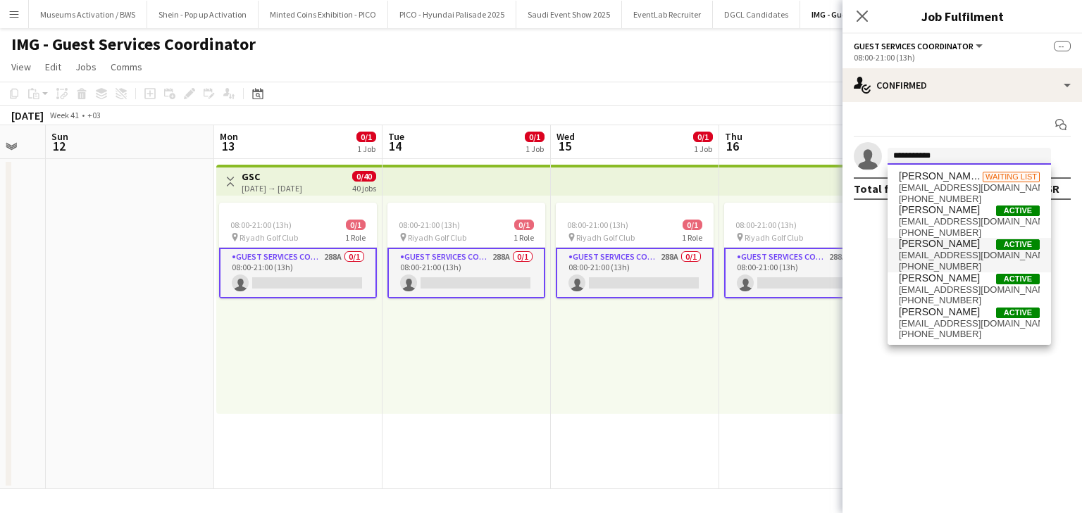
scroll to position [0, 0]
click at [530, 161] on input "**********" at bounding box center [969, 156] width 163 height 17
click at [530, 161] on input at bounding box center [969, 156] width 163 height 17
paste input "**********"
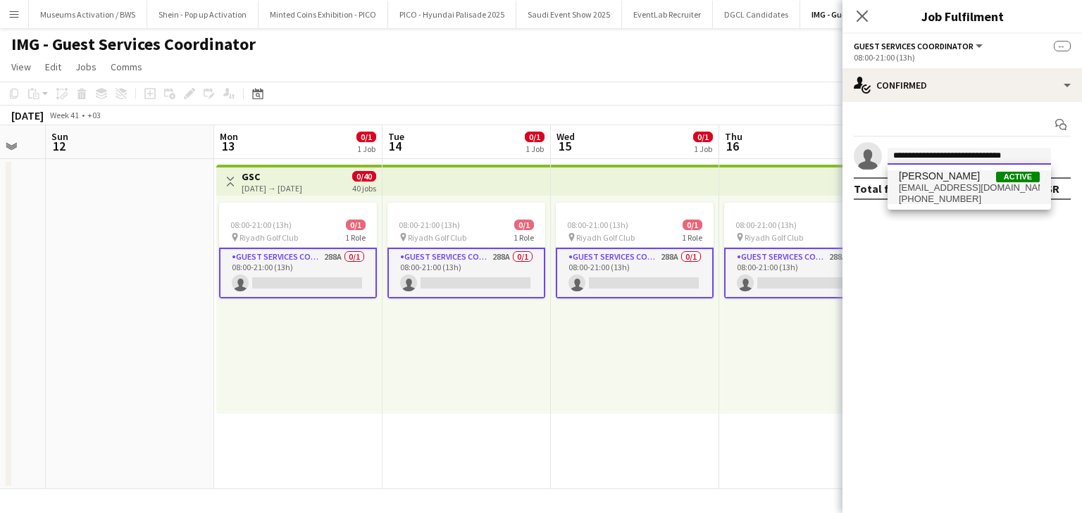
type input "**********"
click at [530, 194] on span "[PHONE_NUMBER]" at bounding box center [969, 199] width 141 height 11
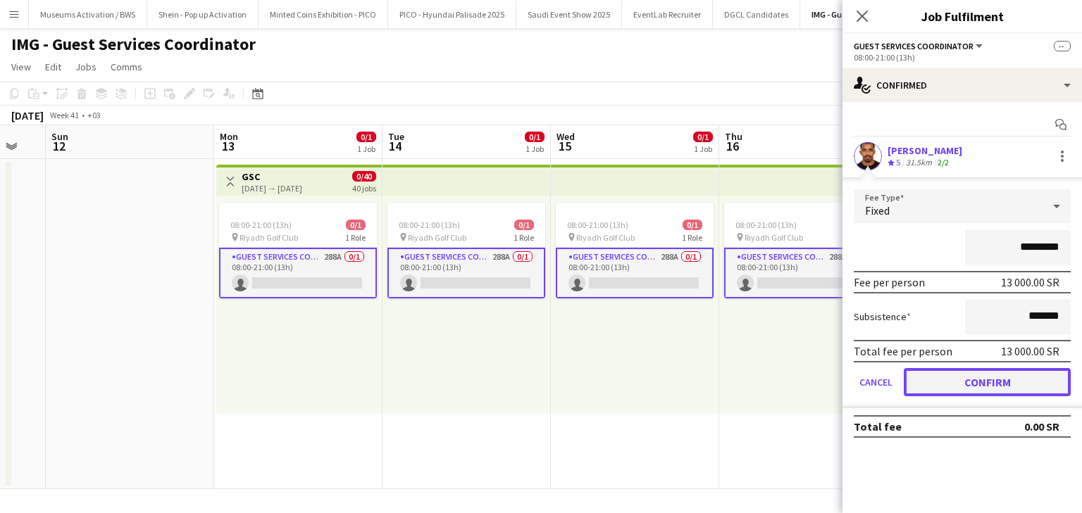
click at [530, 380] on button "Confirm" at bounding box center [987, 382] width 167 height 28
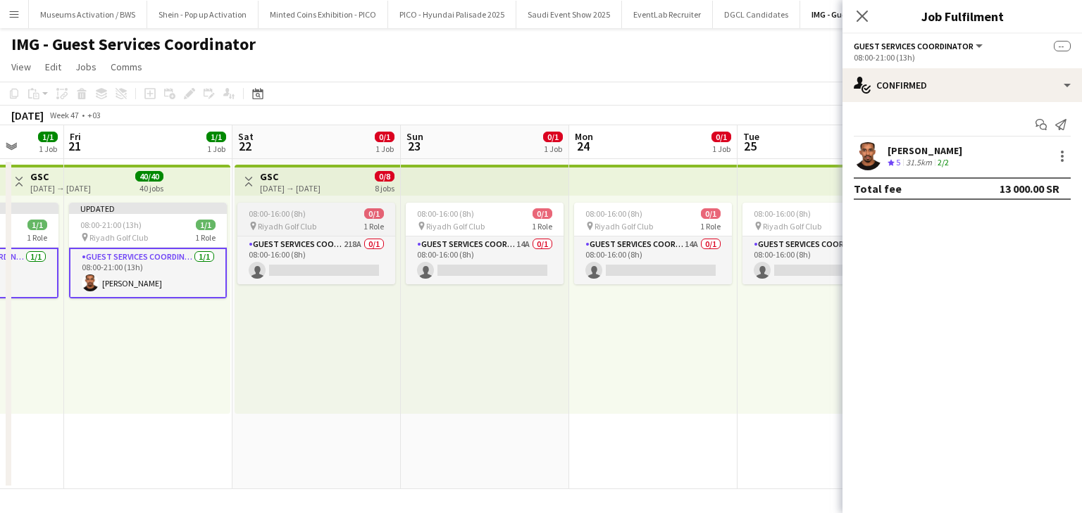
scroll to position [0, 442]
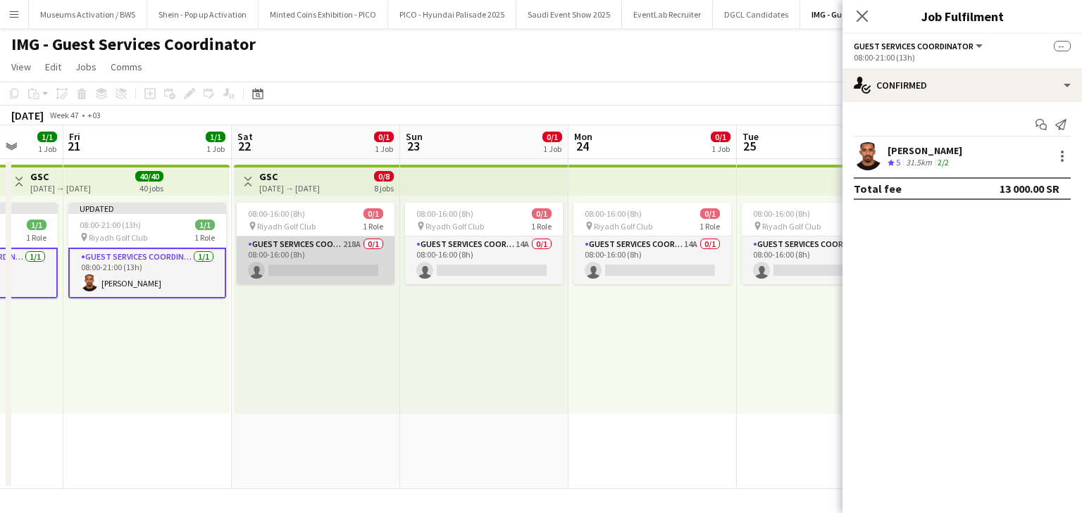
click at [317, 249] on app-card-role "Guest Services Coordinator 218A 0/1 08:00-16:00 (8h) single-neutral-actions" at bounding box center [316, 261] width 158 height 48
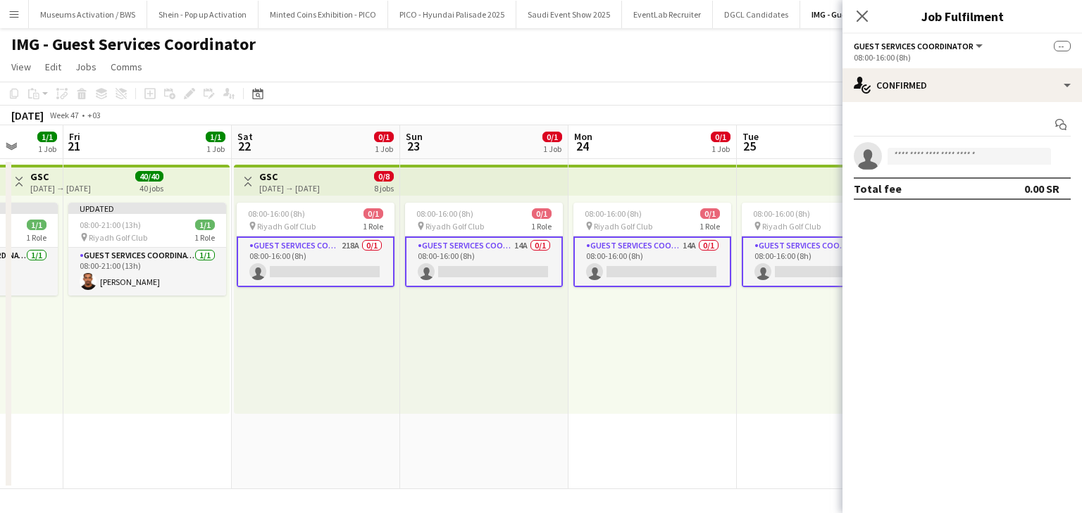
click at [530, 147] on app-invite-slot "single-neutral-actions" at bounding box center [961, 156] width 239 height 28
click at [530, 148] on input at bounding box center [969, 156] width 163 height 17
paste input "**********"
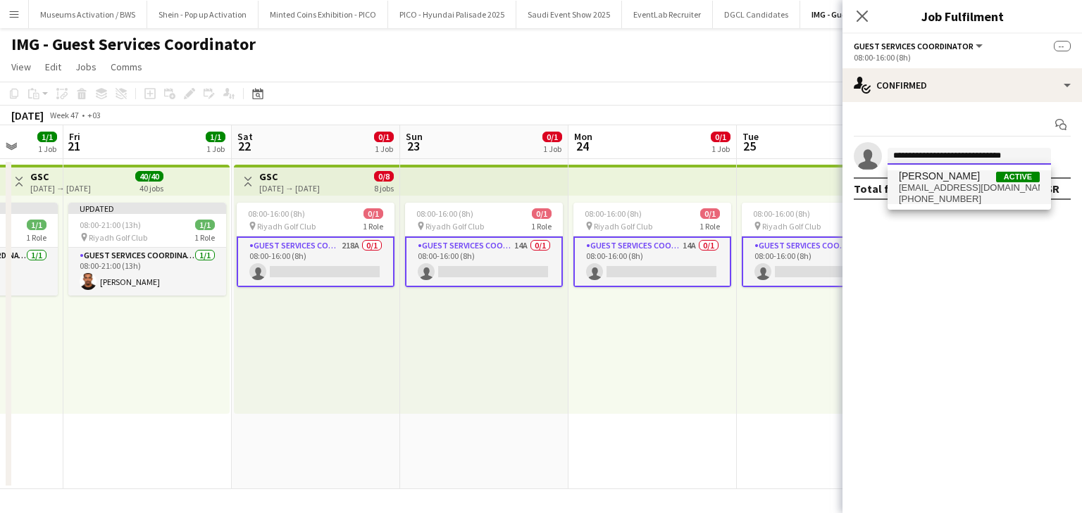
type input "**********"
click at [530, 178] on span "[PERSON_NAME]" at bounding box center [939, 176] width 81 height 12
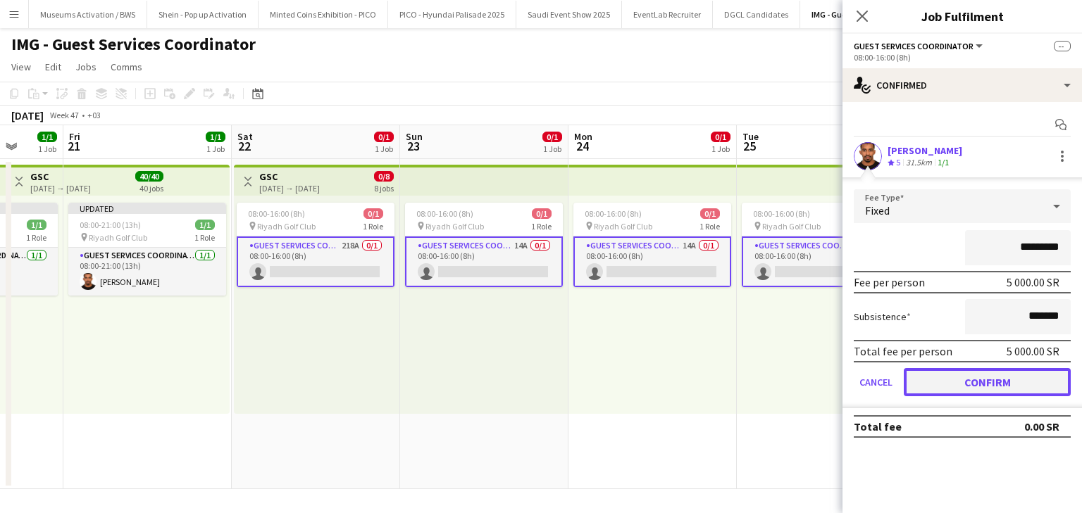
click at [530, 375] on button "Confirm" at bounding box center [987, 382] width 167 height 28
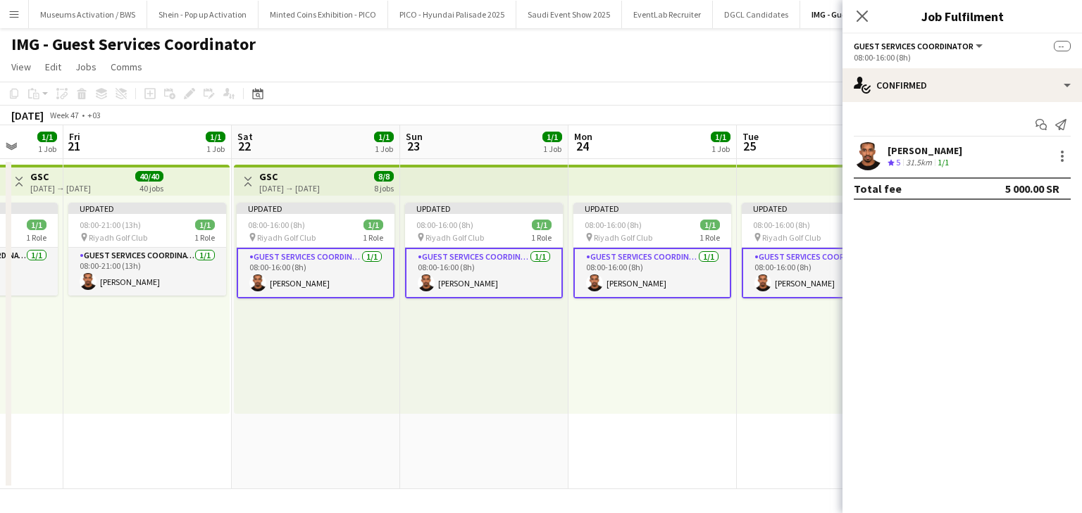
click at [530, 355] on div "Updated 08:00-16:00 (8h) 1/1 pin Riyadh Golf Club 1 Role Guest Services Coordin…" at bounding box center [652, 305] width 168 height 218
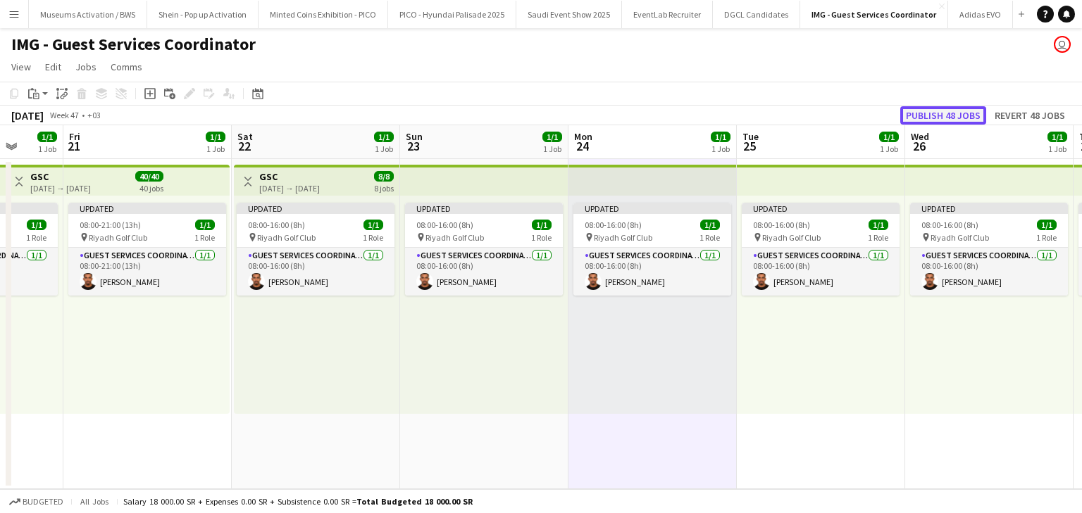
click at [530, 114] on button "Publish 48 jobs" at bounding box center [943, 115] width 86 height 18
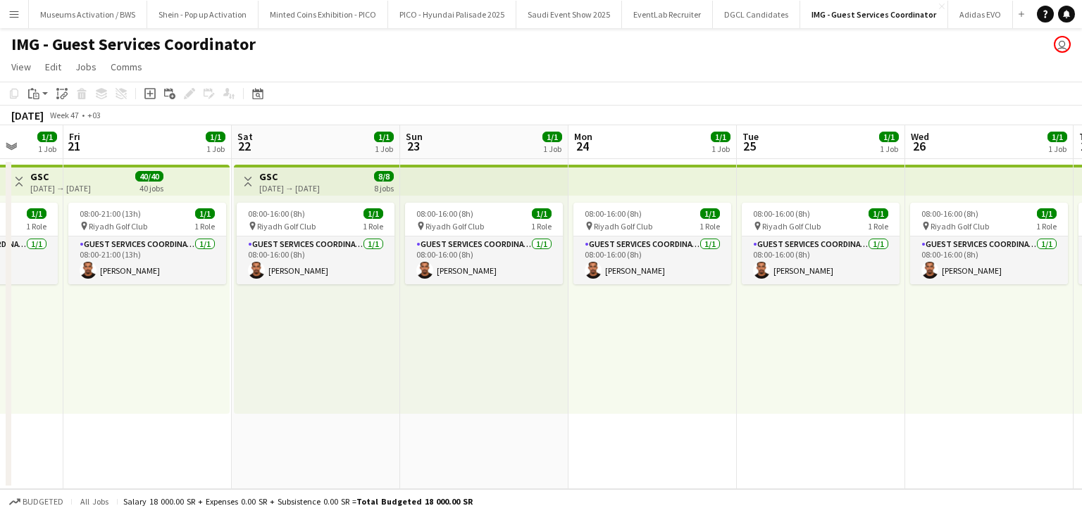
click at [530, 44] on div "IMG - Guest Services Coordinator user" at bounding box center [541, 41] width 1082 height 27
